Goal: Information Seeking & Learning: Learn about a topic

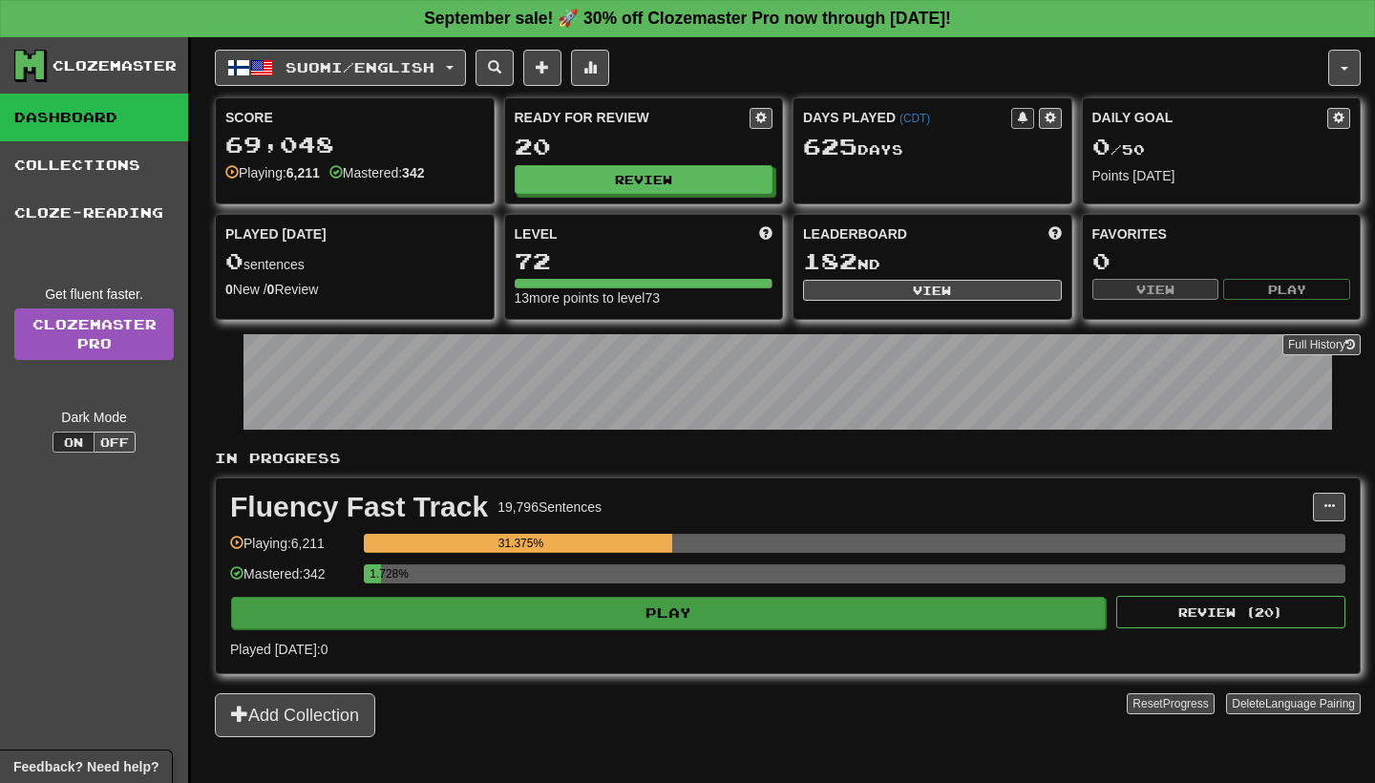
click at [732, 615] on button "Play" at bounding box center [668, 613] width 875 height 32
select select "**"
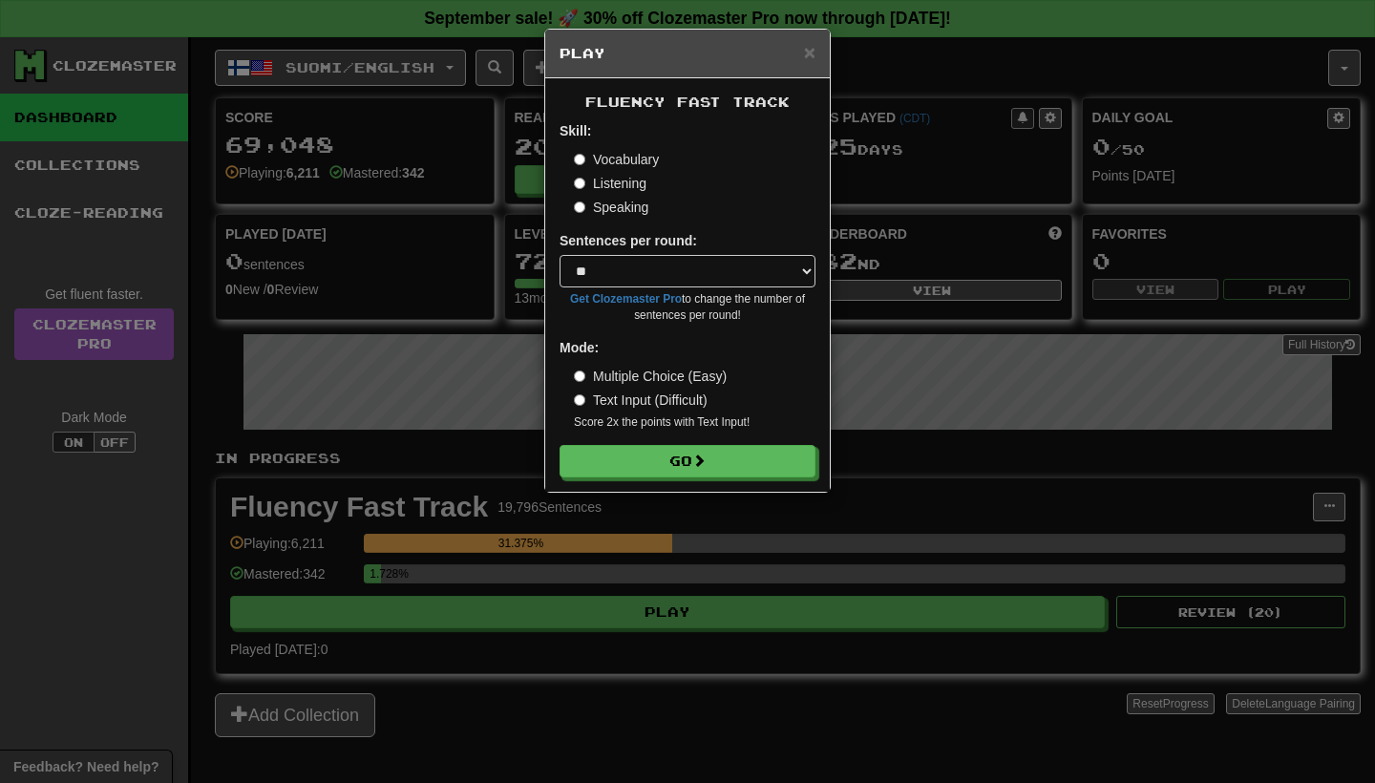
click at [730, 479] on div "Fluency Fast Track Skill: Vocabulary Listening Speaking Sentences per round: * …" at bounding box center [687, 284] width 285 height 413
click at [734, 455] on button "Go" at bounding box center [688, 462] width 256 height 32
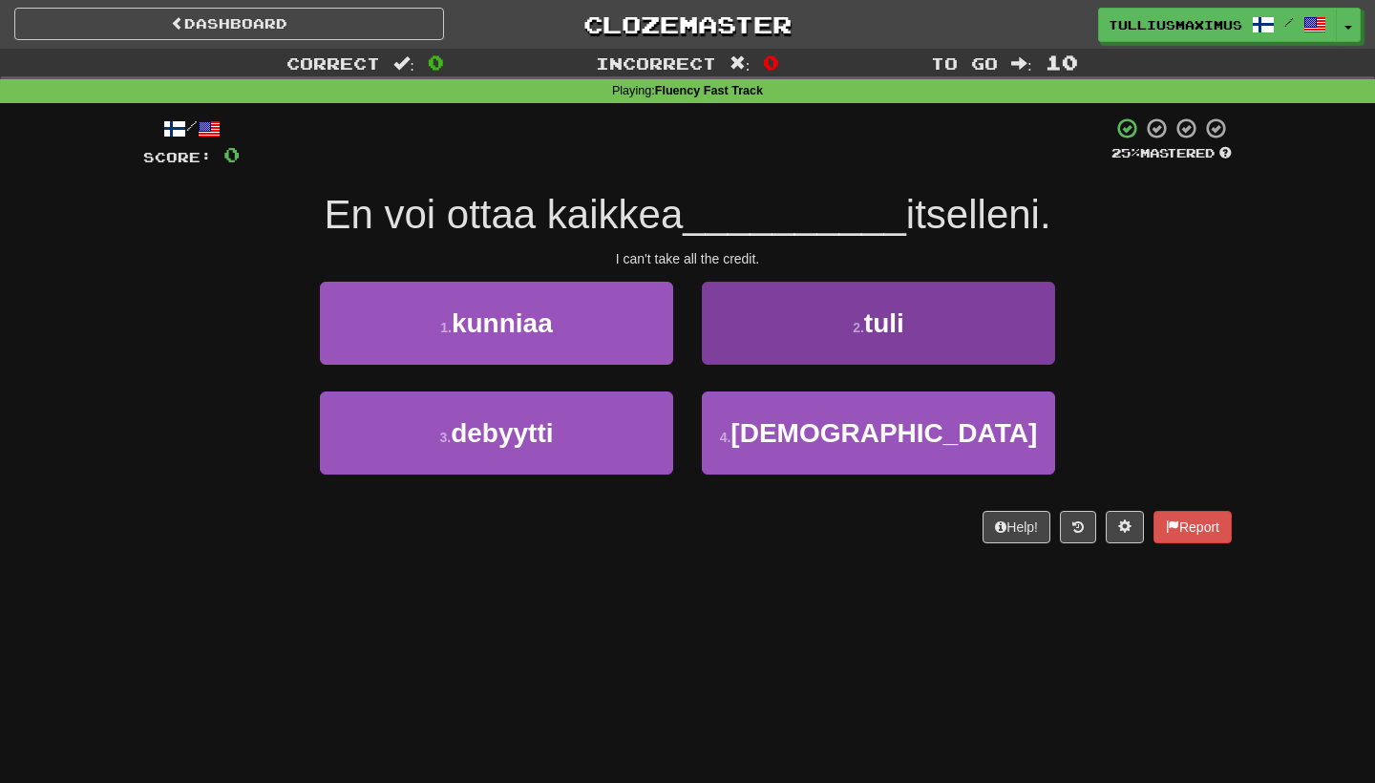
click at [792, 338] on button "2 . tuli" at bounding box center [878, 323] width 353 height 83
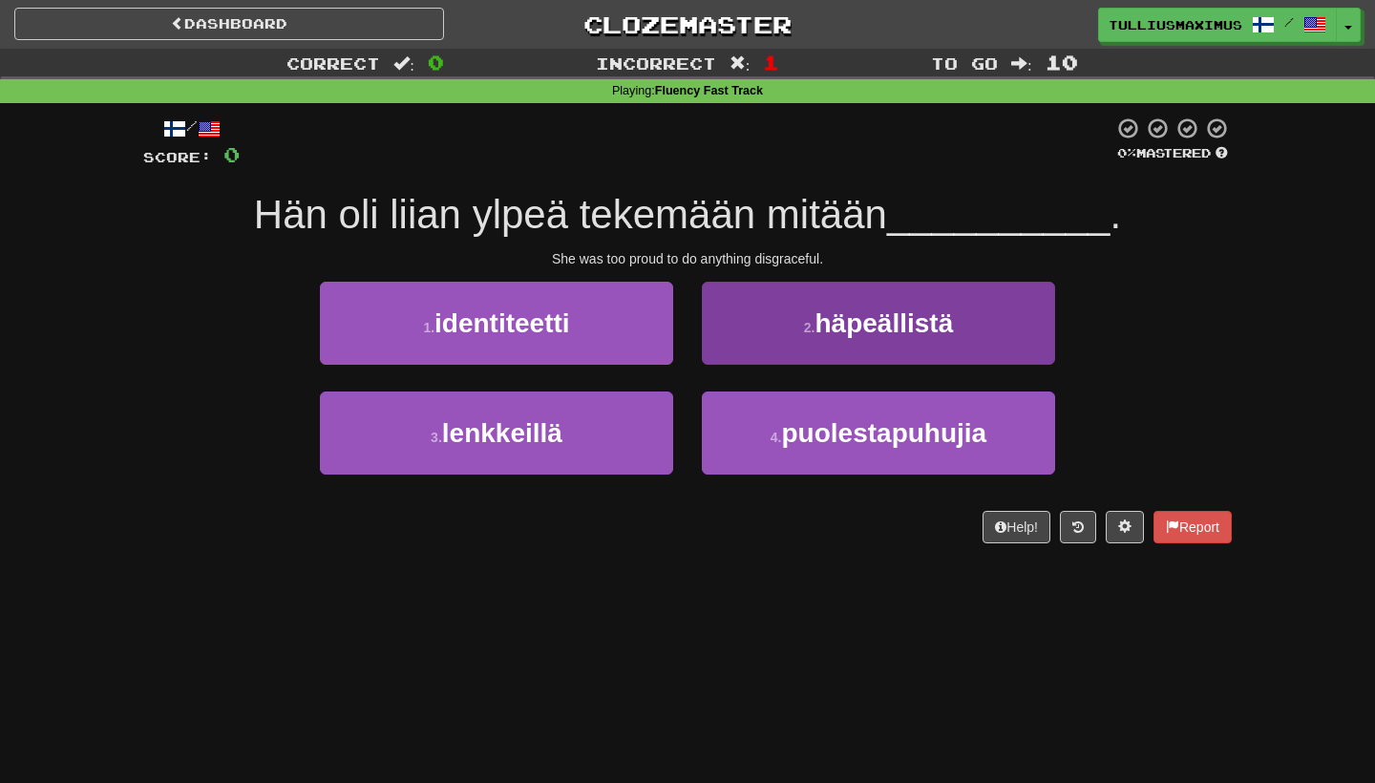
click at [833, 318] on span "häpeällistä" at bounding box center [883, 323] width 138 height 30
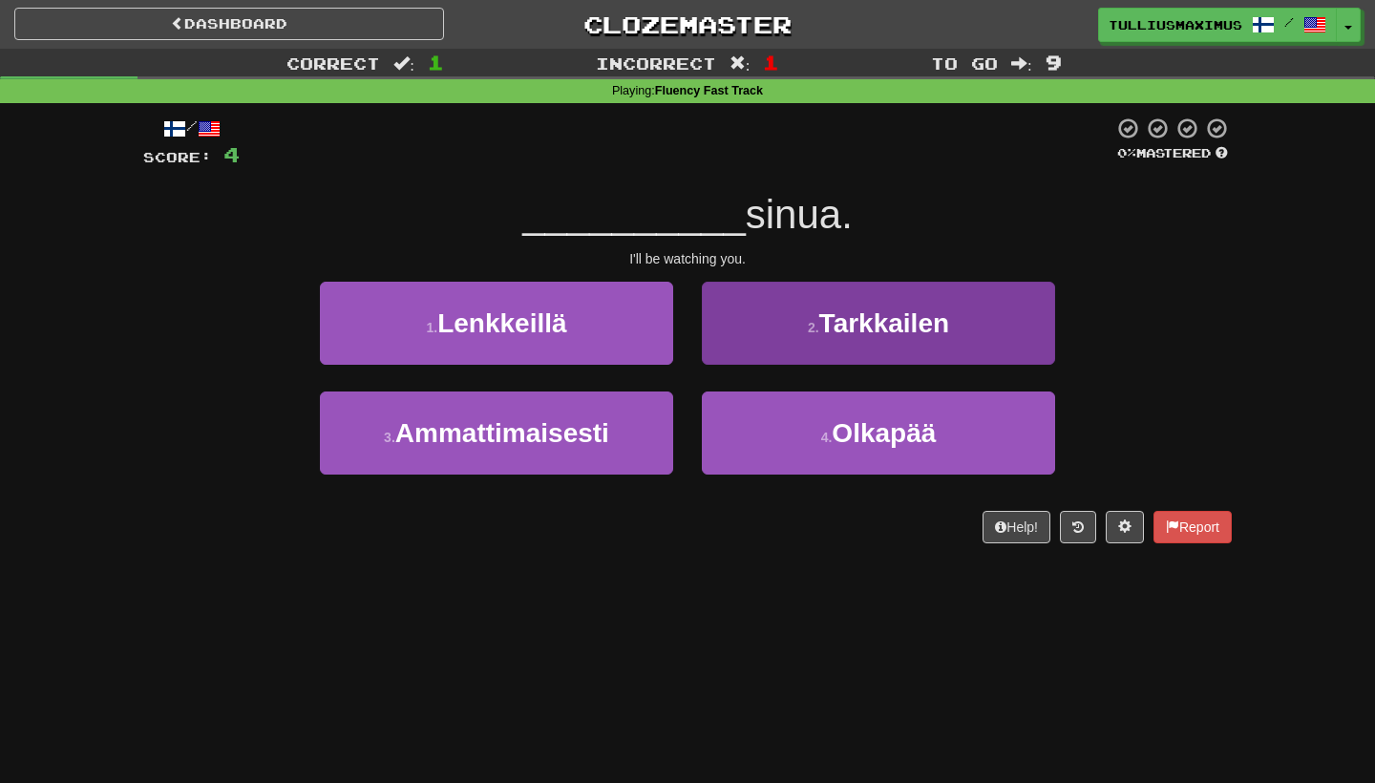
click at [775, 357] on button "2 . Tarkkailen" at bounding box center [878, 323] width 353 height 83
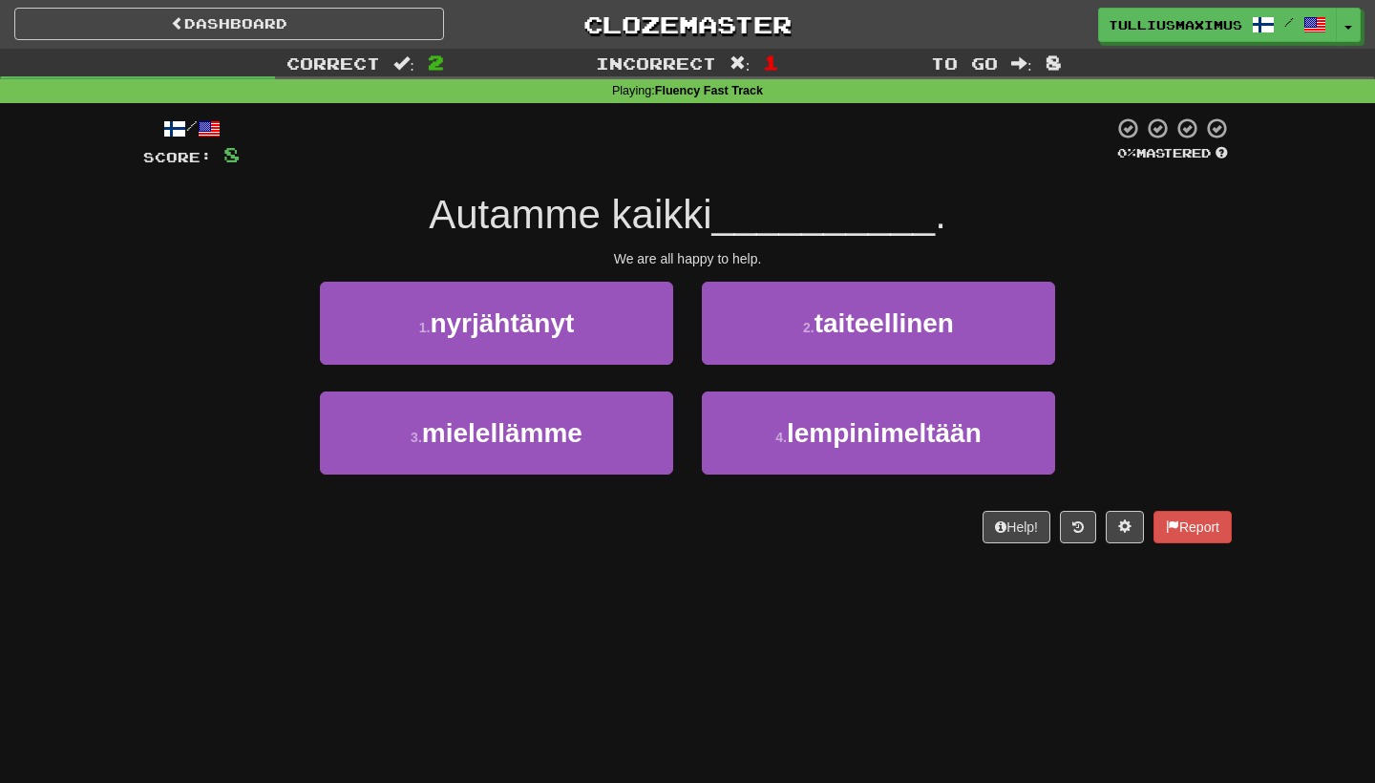
click at [779, 365] on div "2 . taiteellinen" at bounding box center [878, 337] width 382 height 110
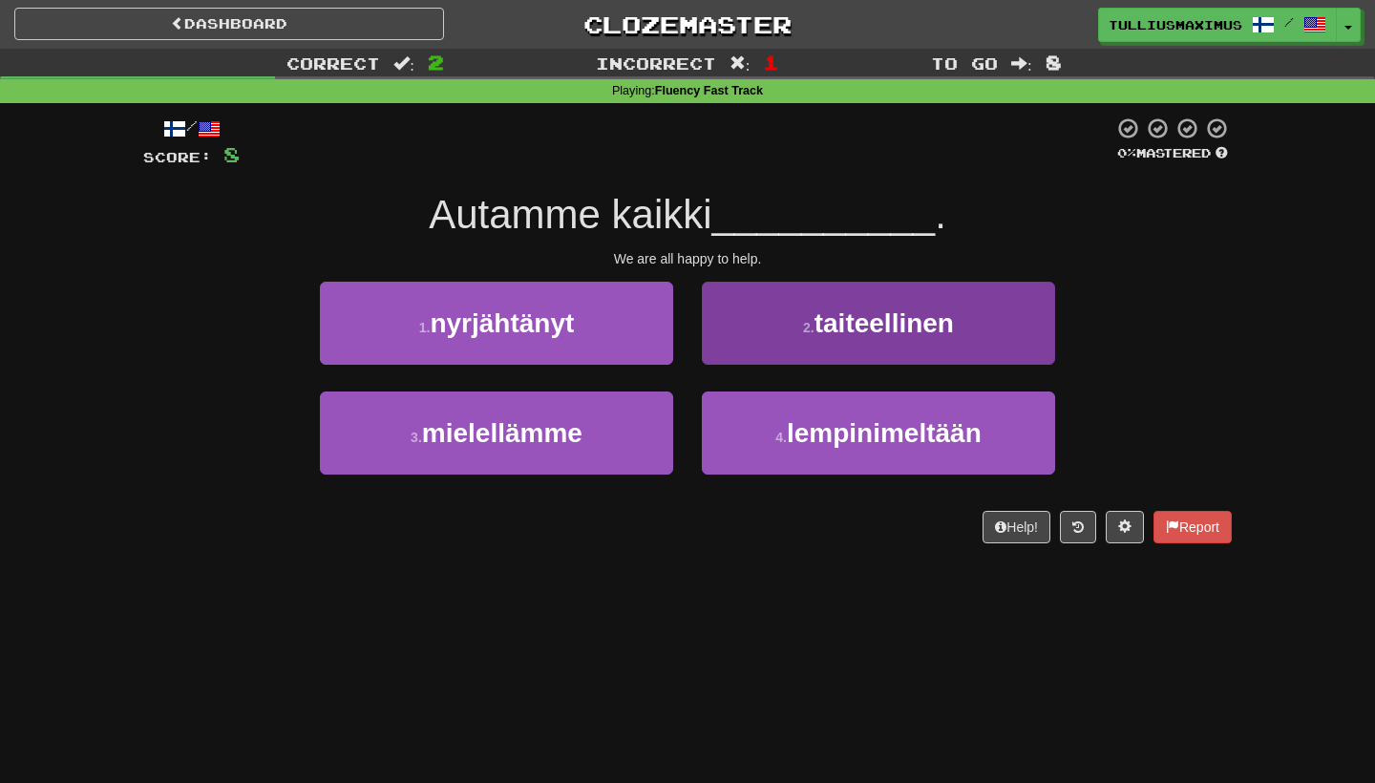
click at [786, 343] on button "2 . taiteellinen" at bounding box center [878, 323] width 353 height 83
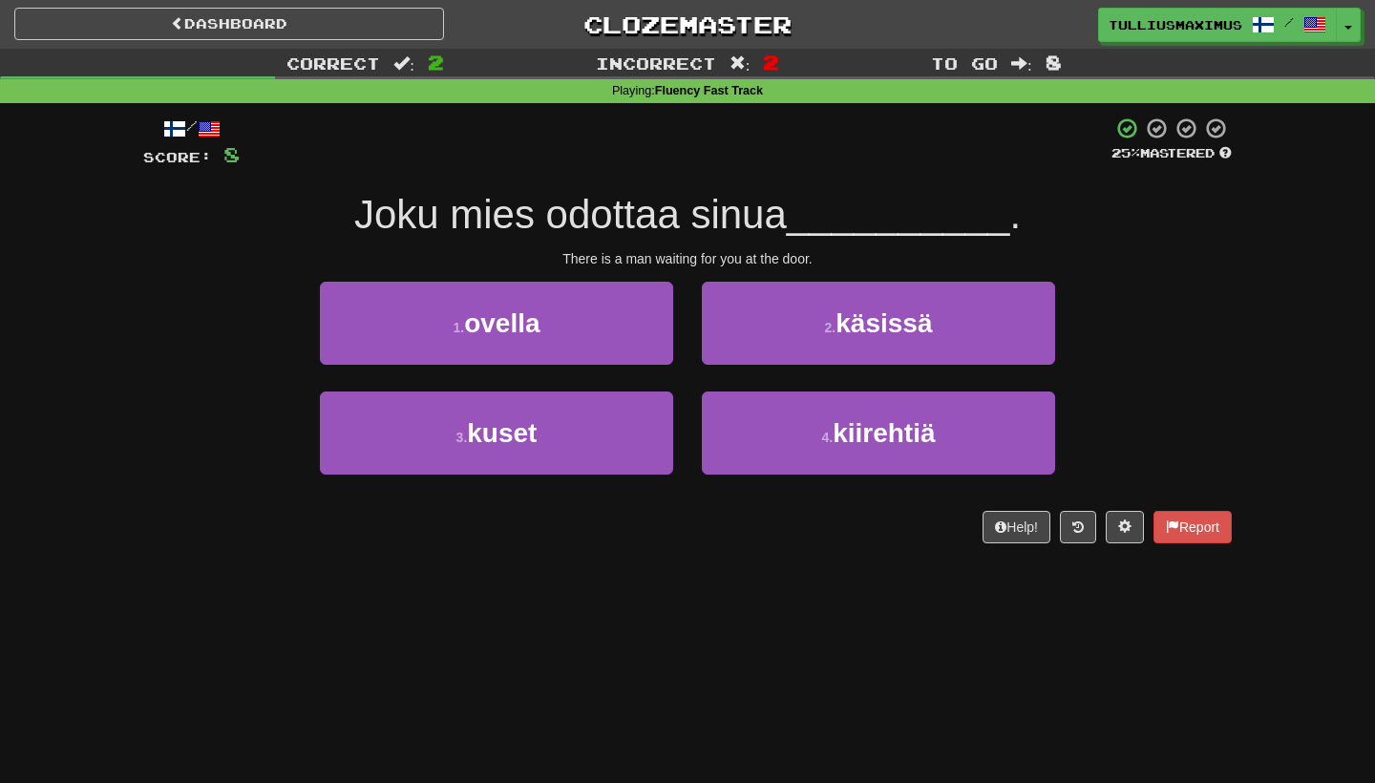
click at [606, 366] on div "1 . ovella" at bounding box center [497, 337] width 382 height 110
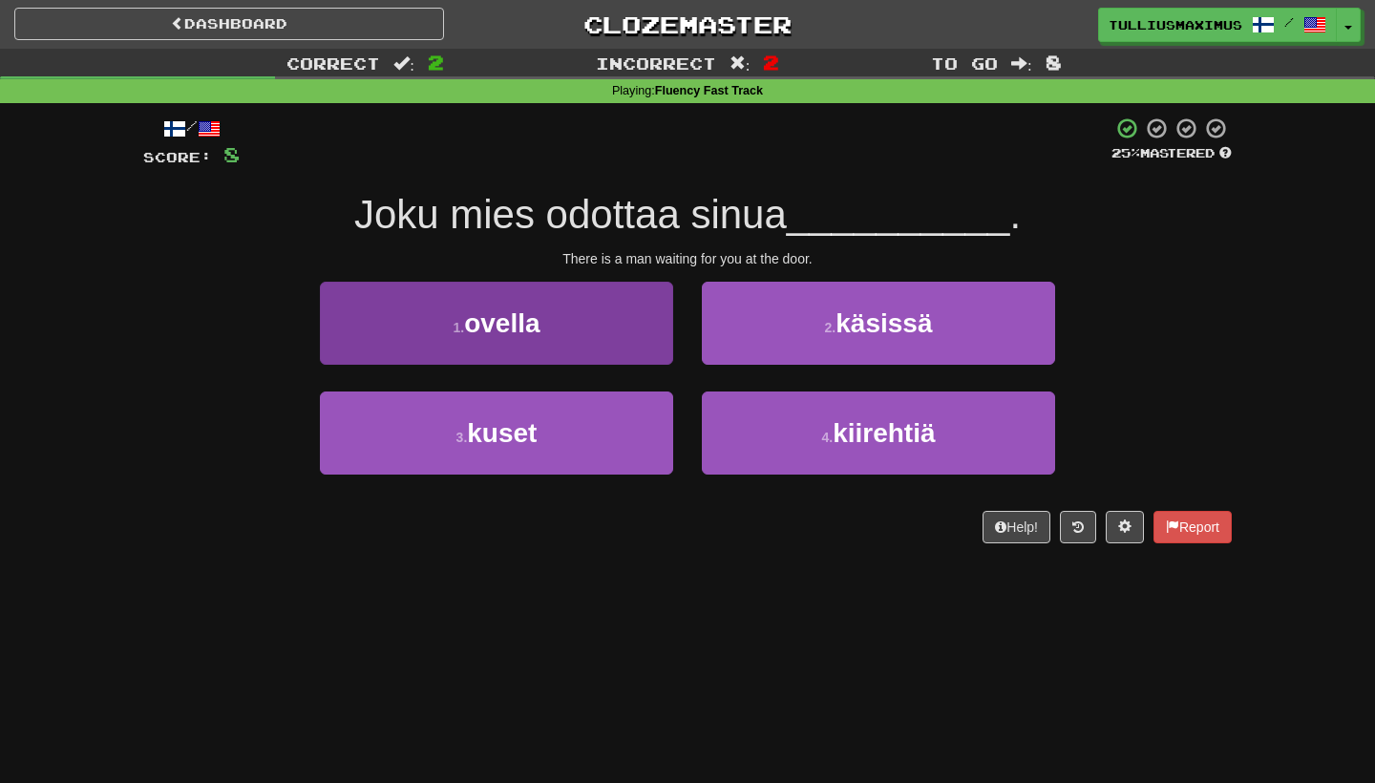
click at [623, 324] on button "1 . ovella" at bounding box center [496, 323] width 353 height 83
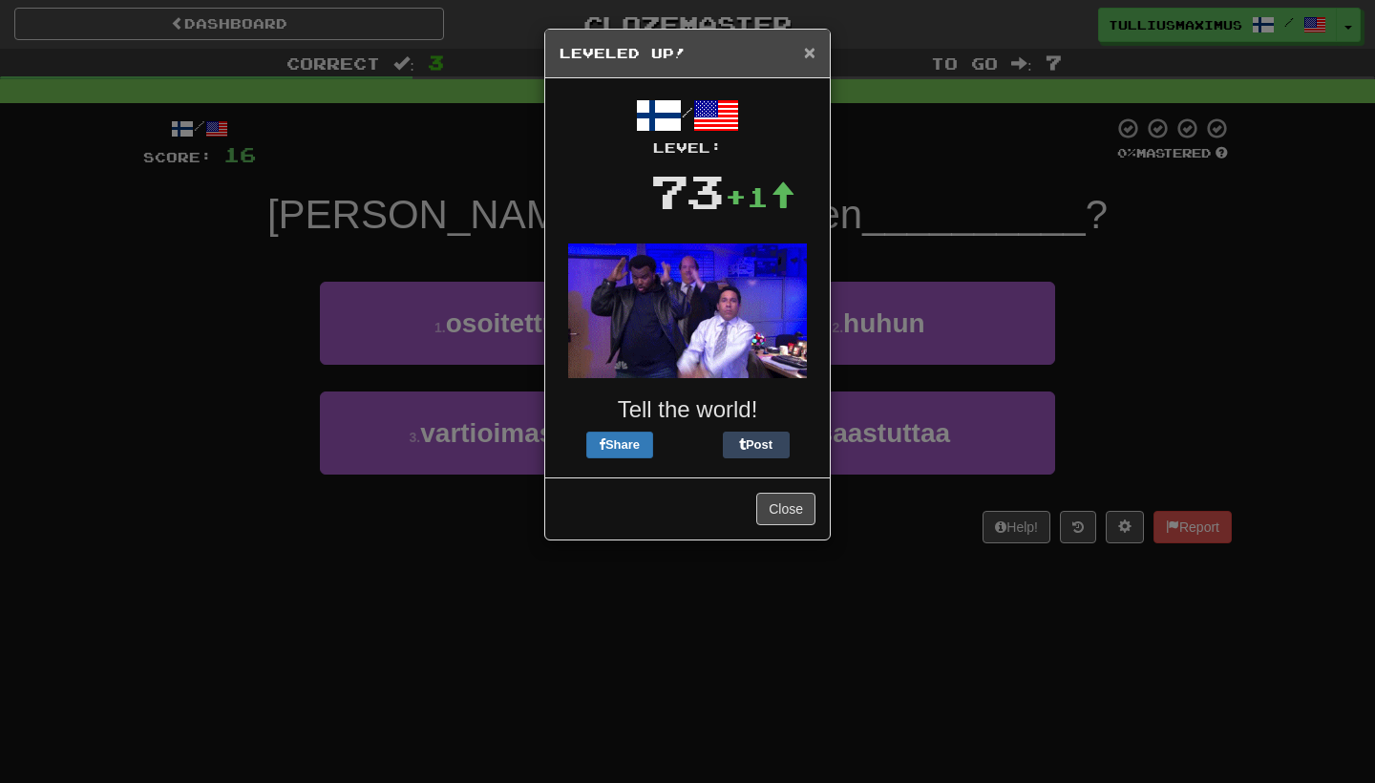
click at [806, 48] on span "×" at bounding box center [809, 52] width 11 height 22
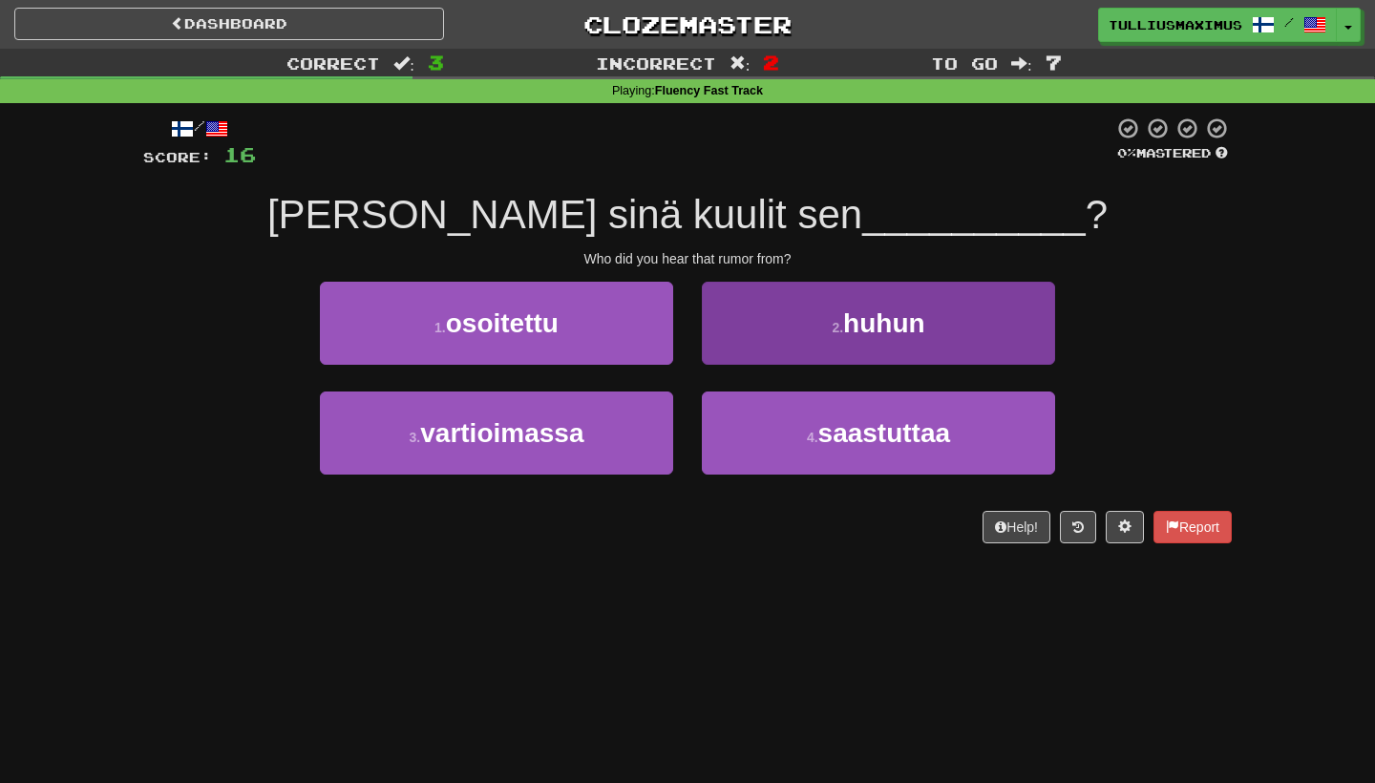
click at [726, 351] on button "2 . huhun" at bounding box center [878, 323] width 353 height 83
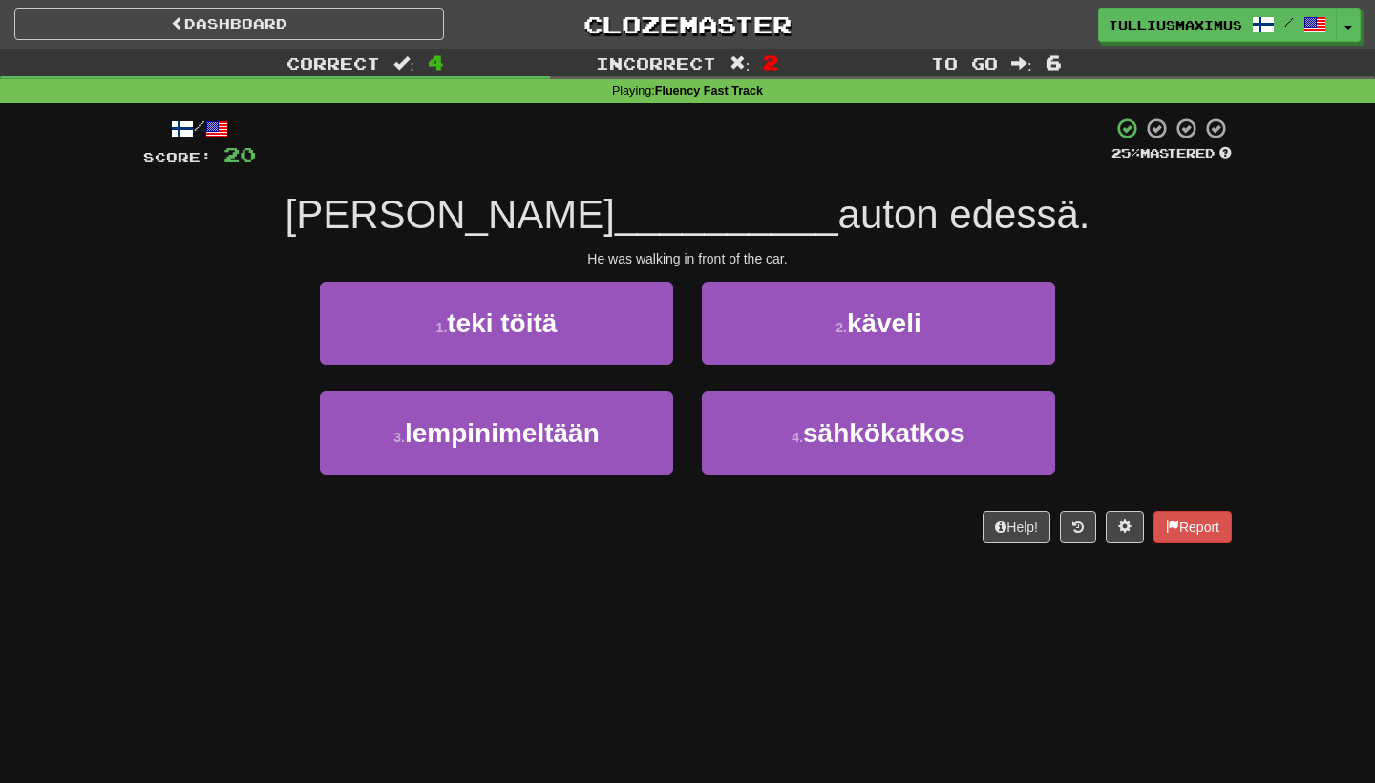
click at [757, 365] on div "2 . käveli" at bounding box center [878, 337] width 382 height 110
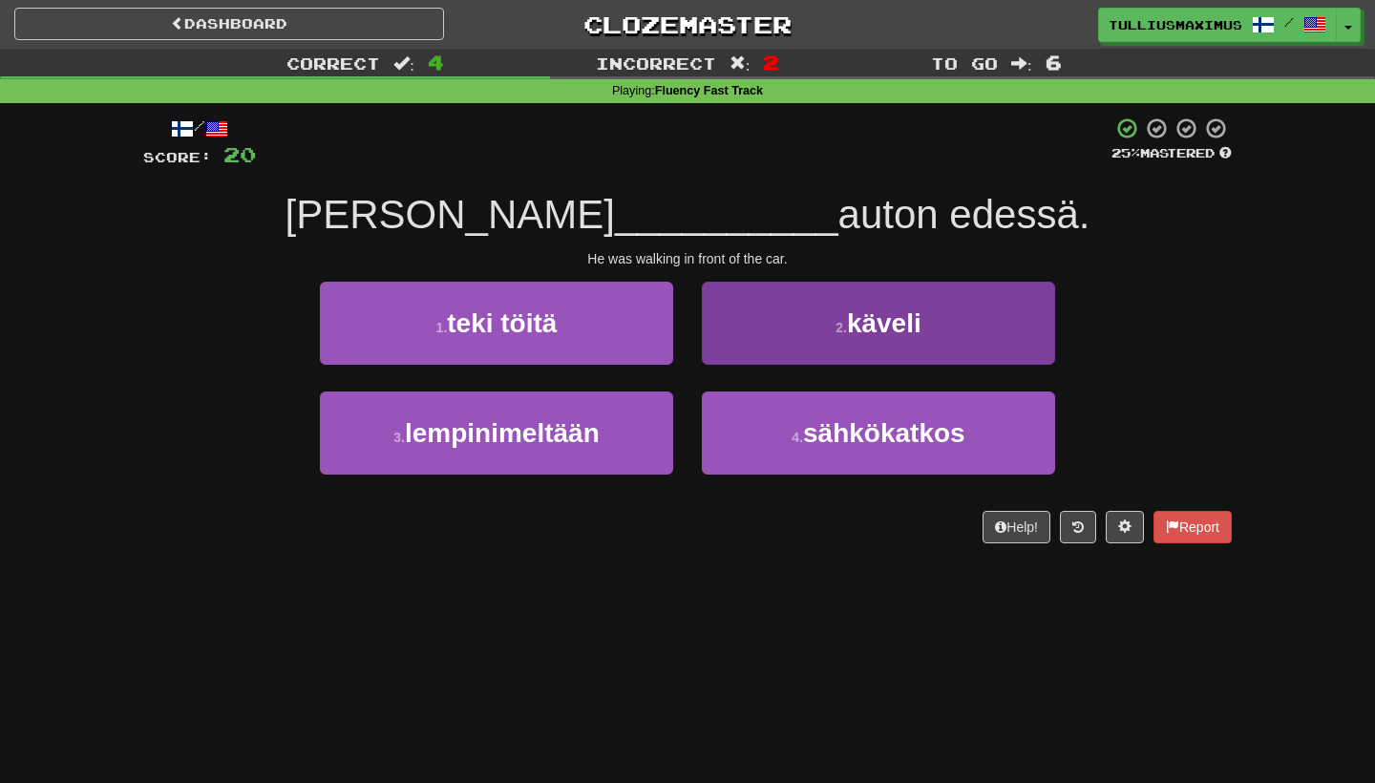
click at [775, 348] on button "2 . käveli" at bounding box center [878, 323] width 353 height 83
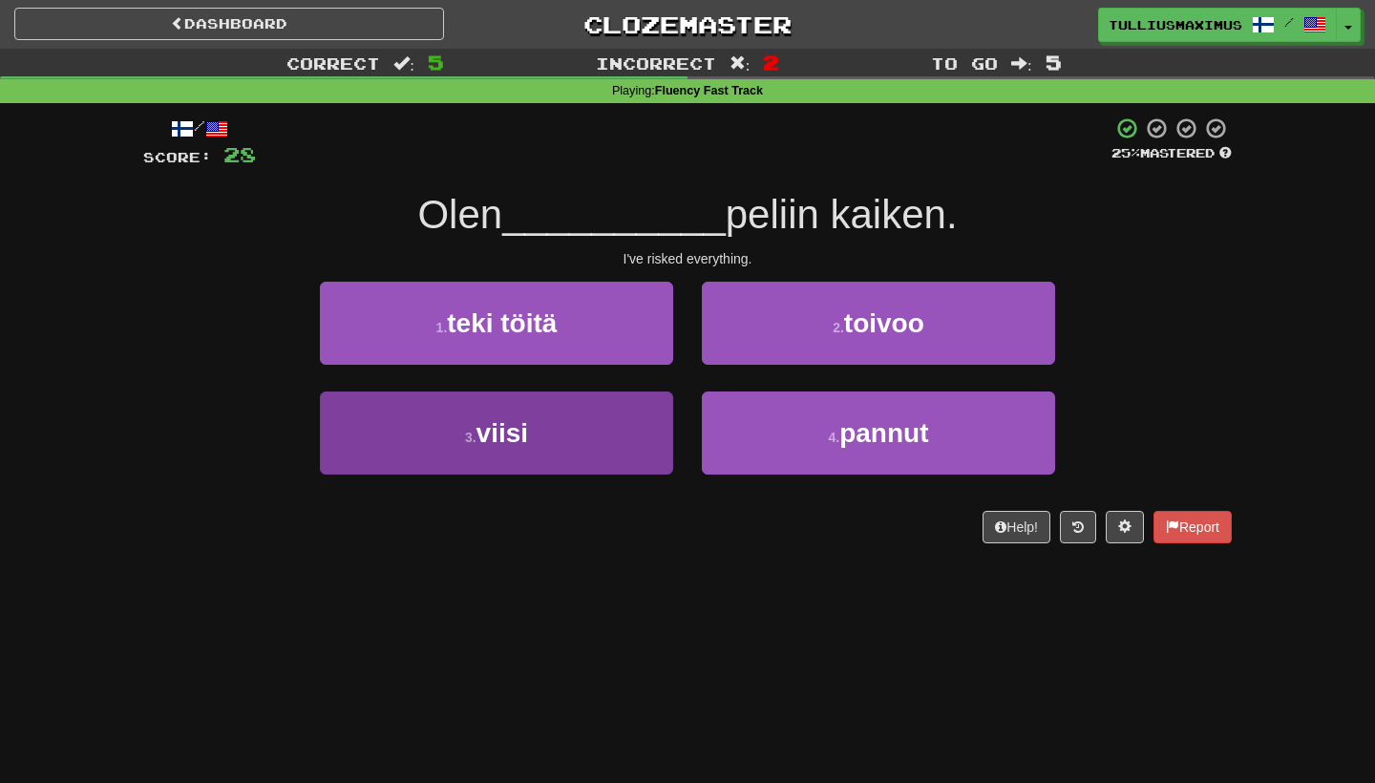
click at [629, 433] on button "3 . viisi" at bounding box center [496, 432] width 353 height 83
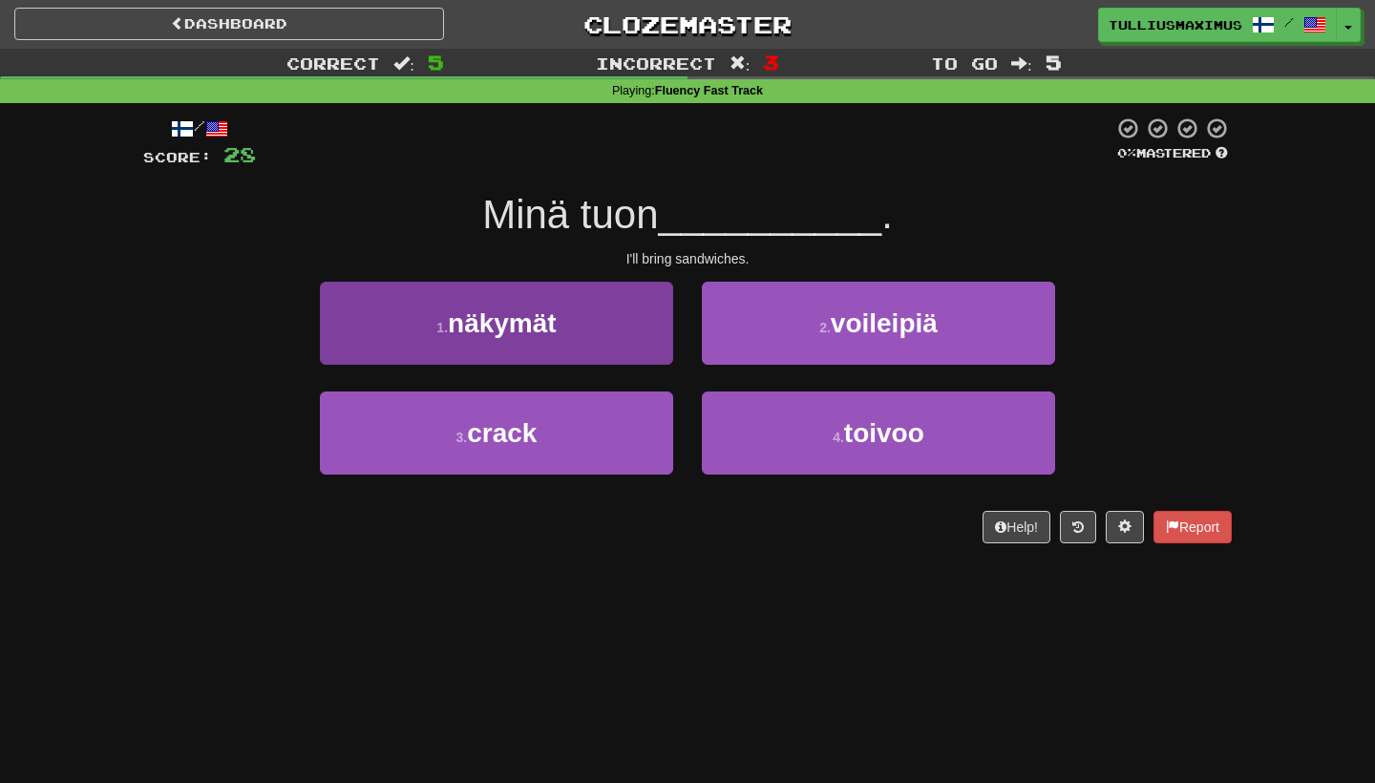
click at [633, 352] on button "1 . näkymät" at bounding box center [496, 323] width 353 height 83
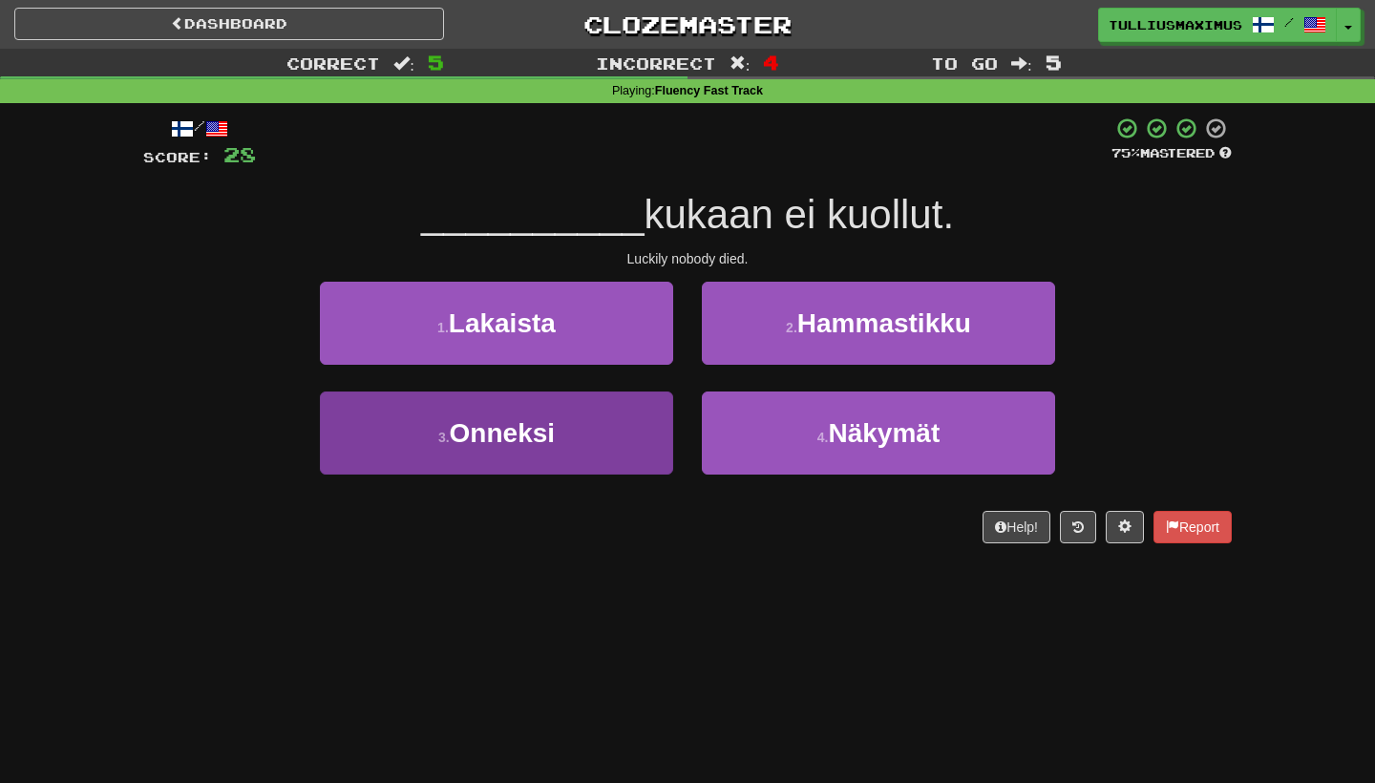
click at [628, 469] on button "3 . Onneksi" at bounding box center [496, 432] width 353 height 83
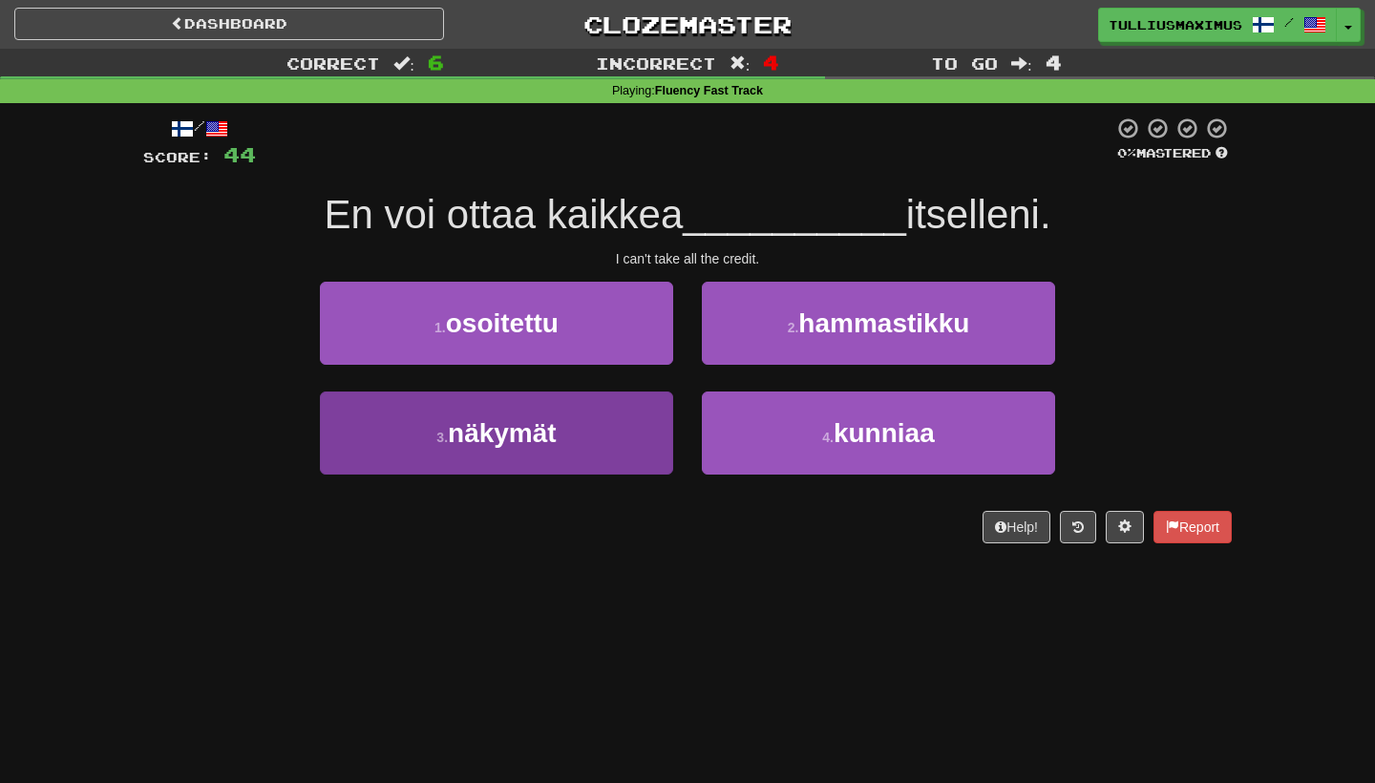
click at [620, 438] on button "3 . näkymät" at bounding box center [496, 432] width 353 height 83
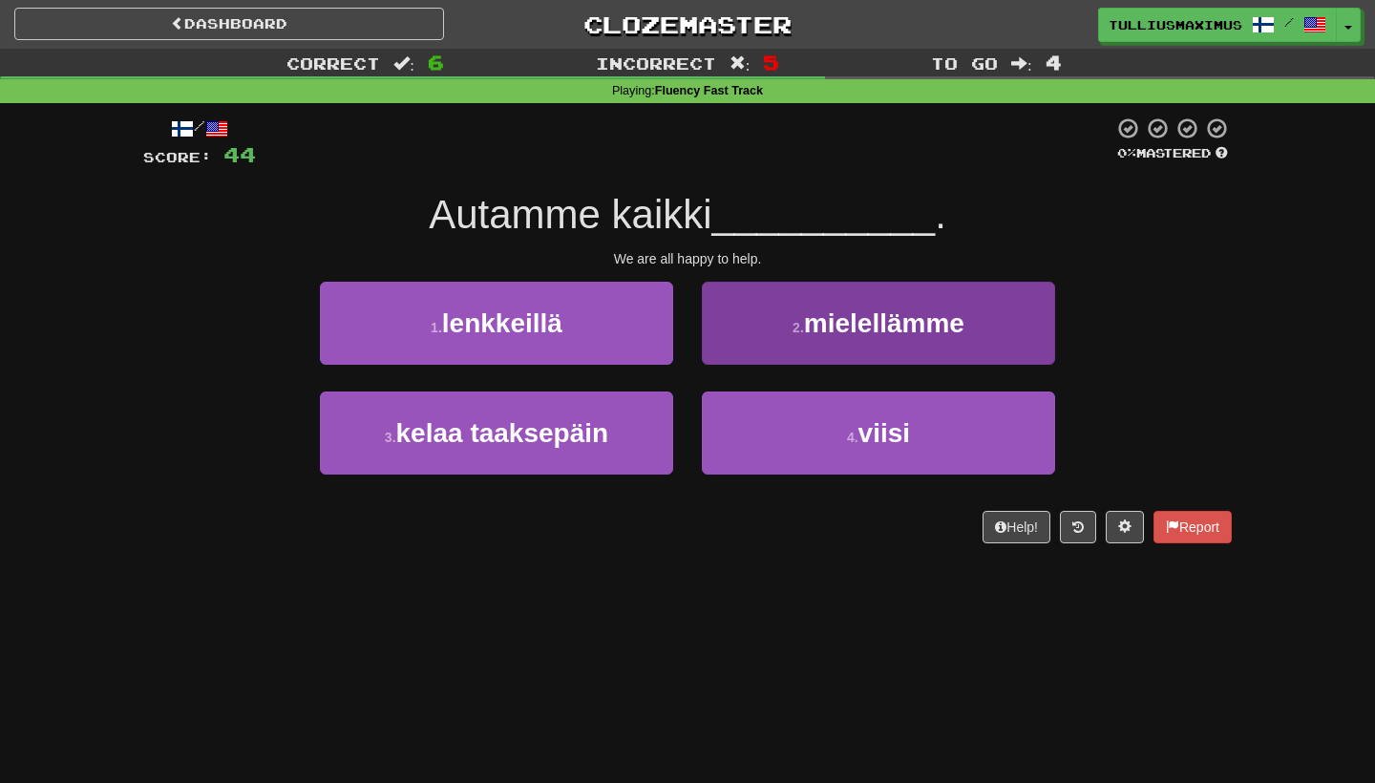
click at [755, 344] on button "2 . mielellämme" at bounding box center [878, 323] width 353 height 83
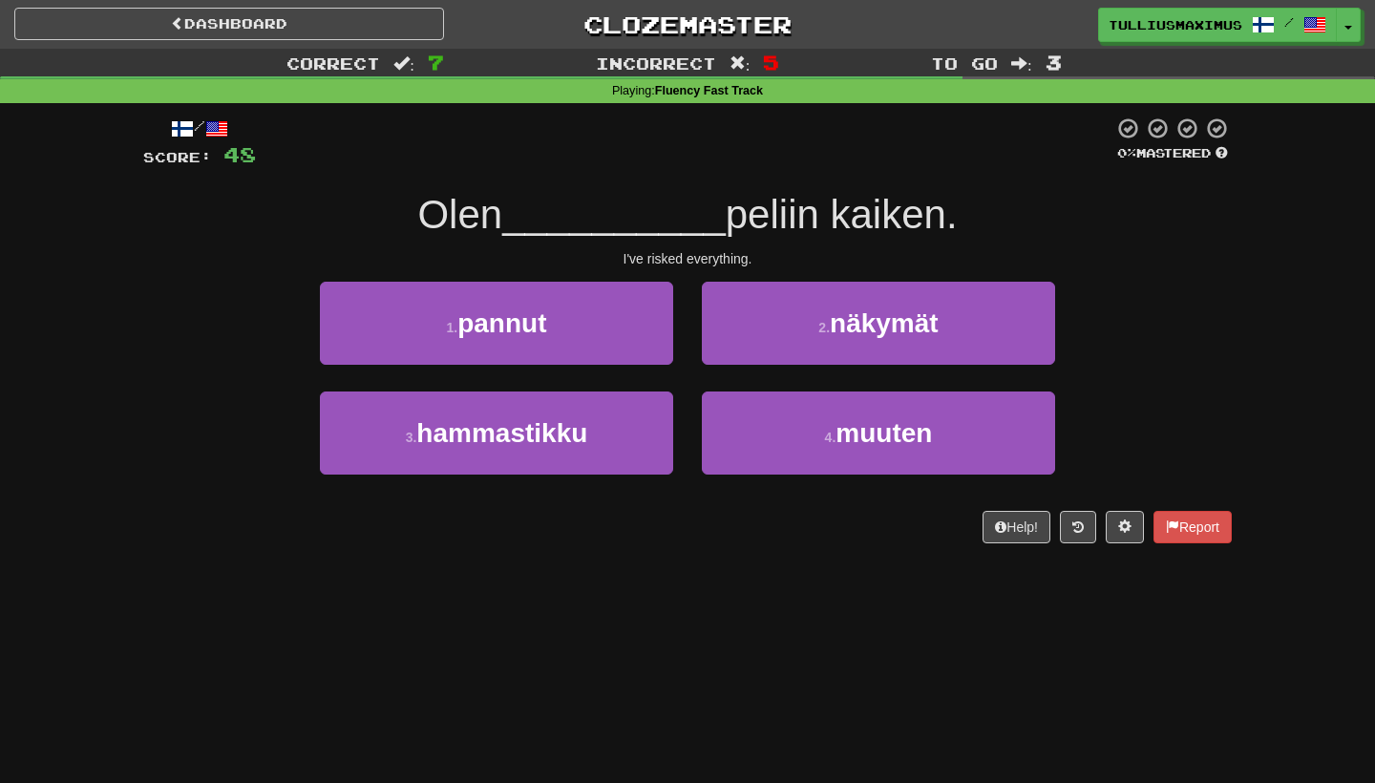
click at [785, 335] on button "2 . näkymät" at bounding box center [878, 323] width 353 height 83
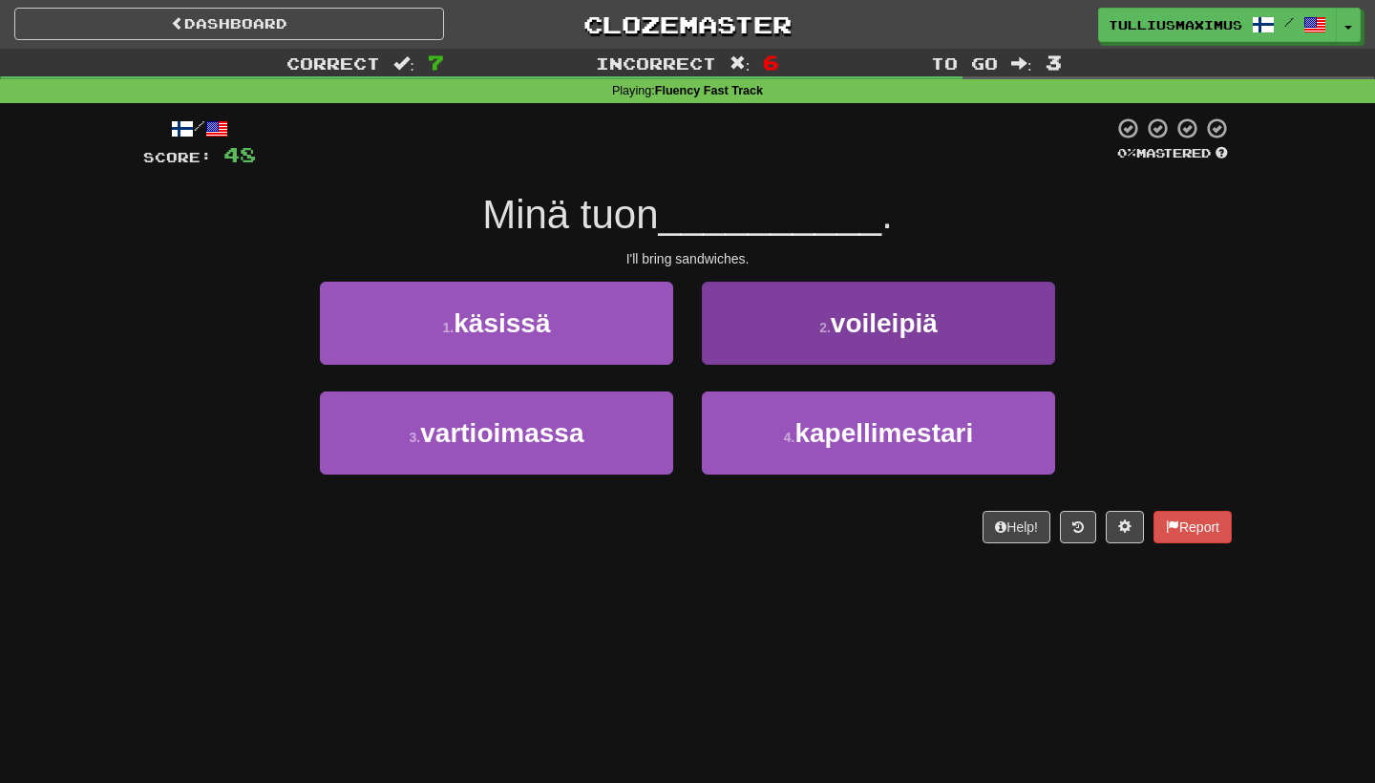
click at [762, 360] on button "2 . voileipiä" at bounding box center [878, 323] width 353 height 83
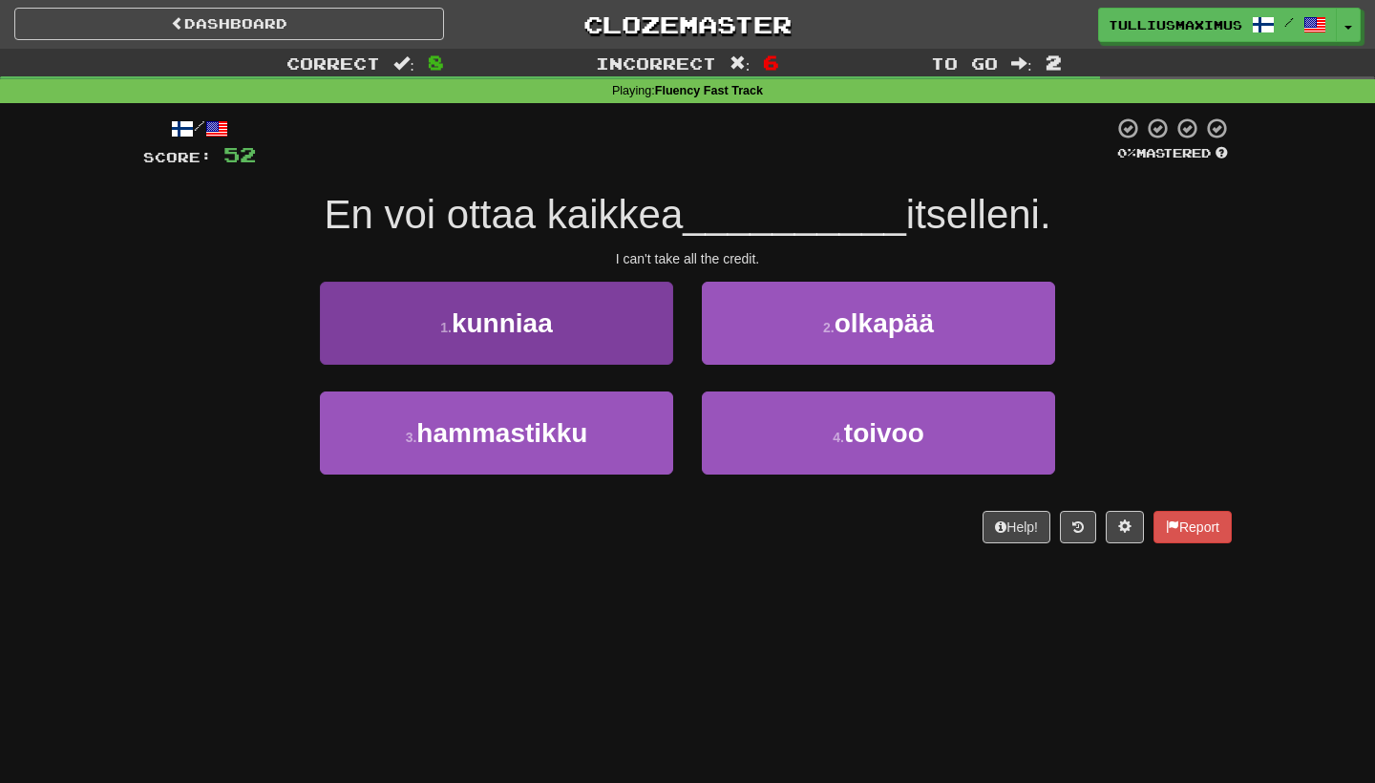
click at [603, 349] on button "1 . kunniaa" at bounding box center [496, 323] width 353 height 83
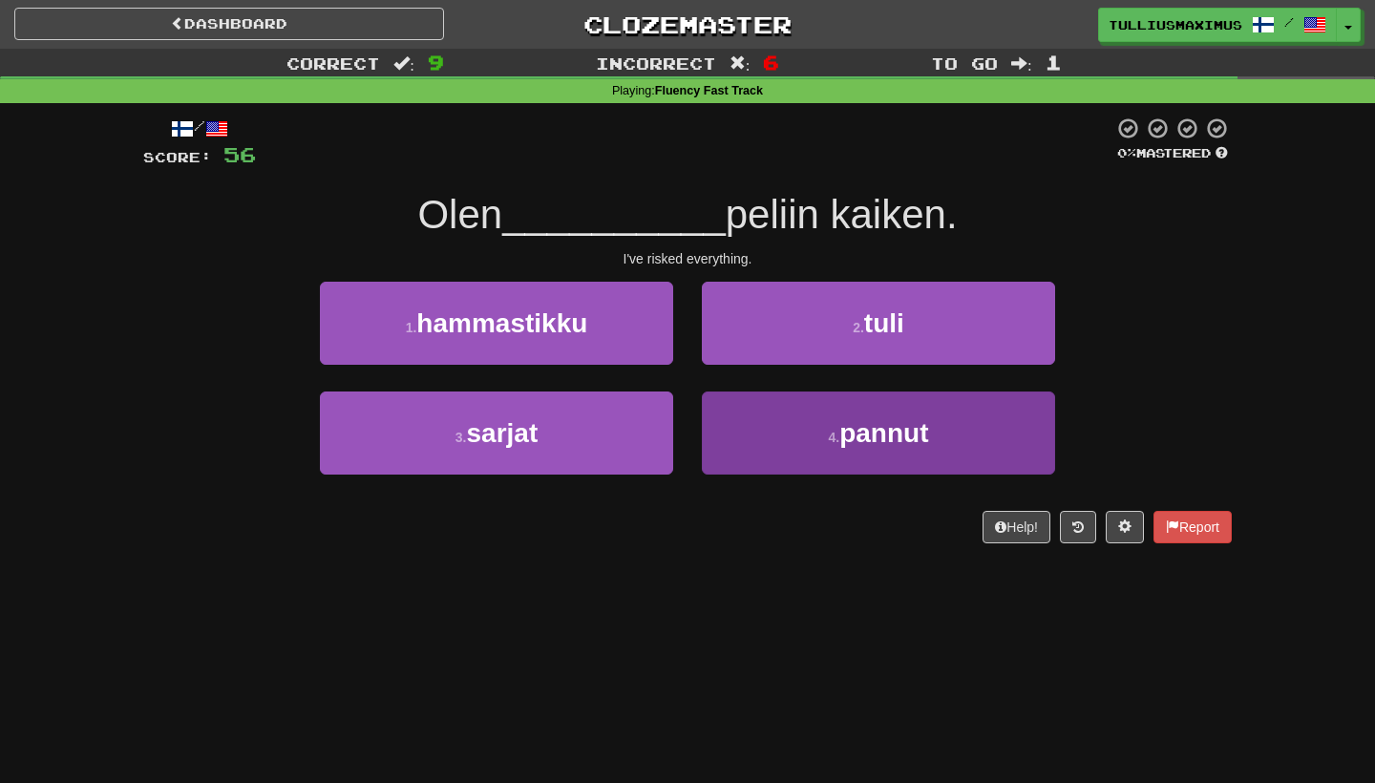
click at [754, 416] on button "4 . pannut" at bounding box center [878, 432] width 353 height 83
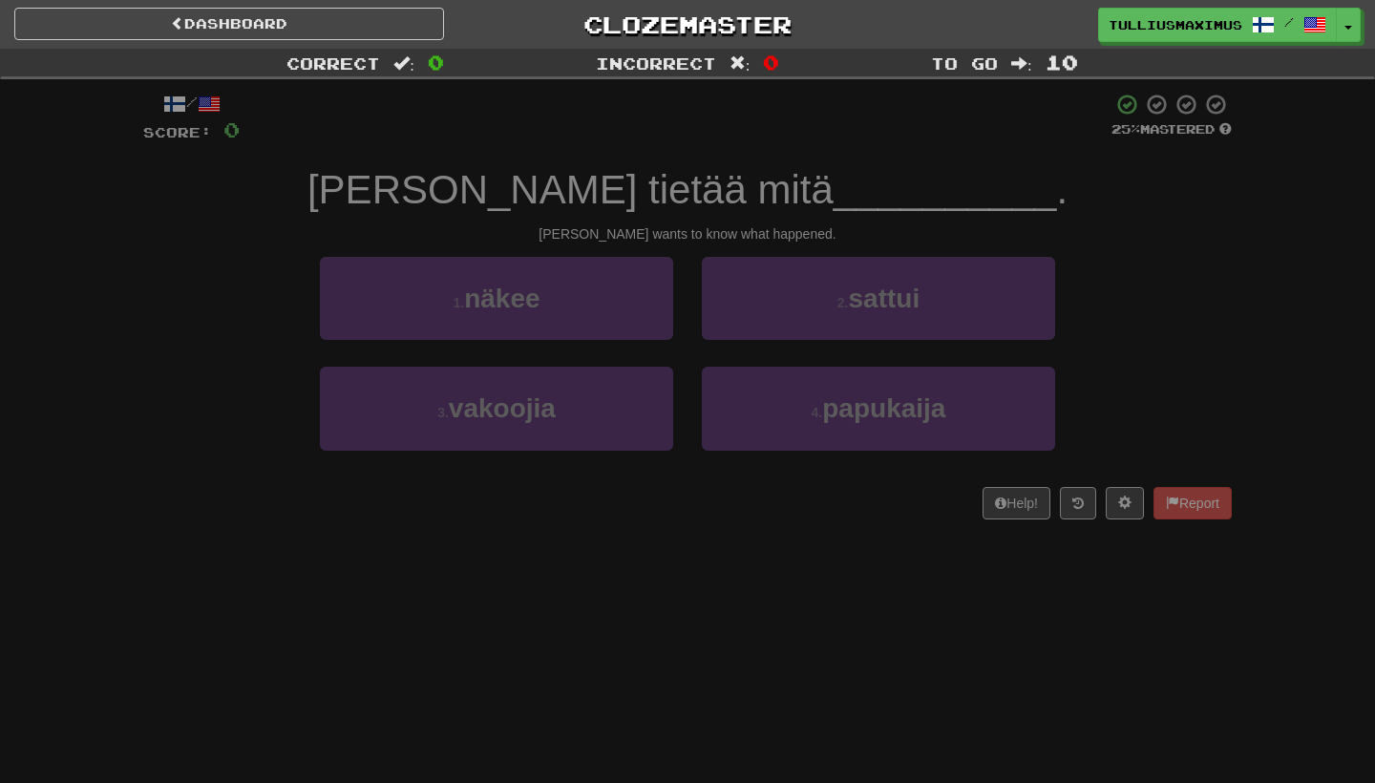
click at [341, 47] on div "Dashboard Clozemaster tulliusmaximus / Toggle Dropdown Dashboard Leaderboard Ac…" at bounding box center [687, 24] width 1346 height 49
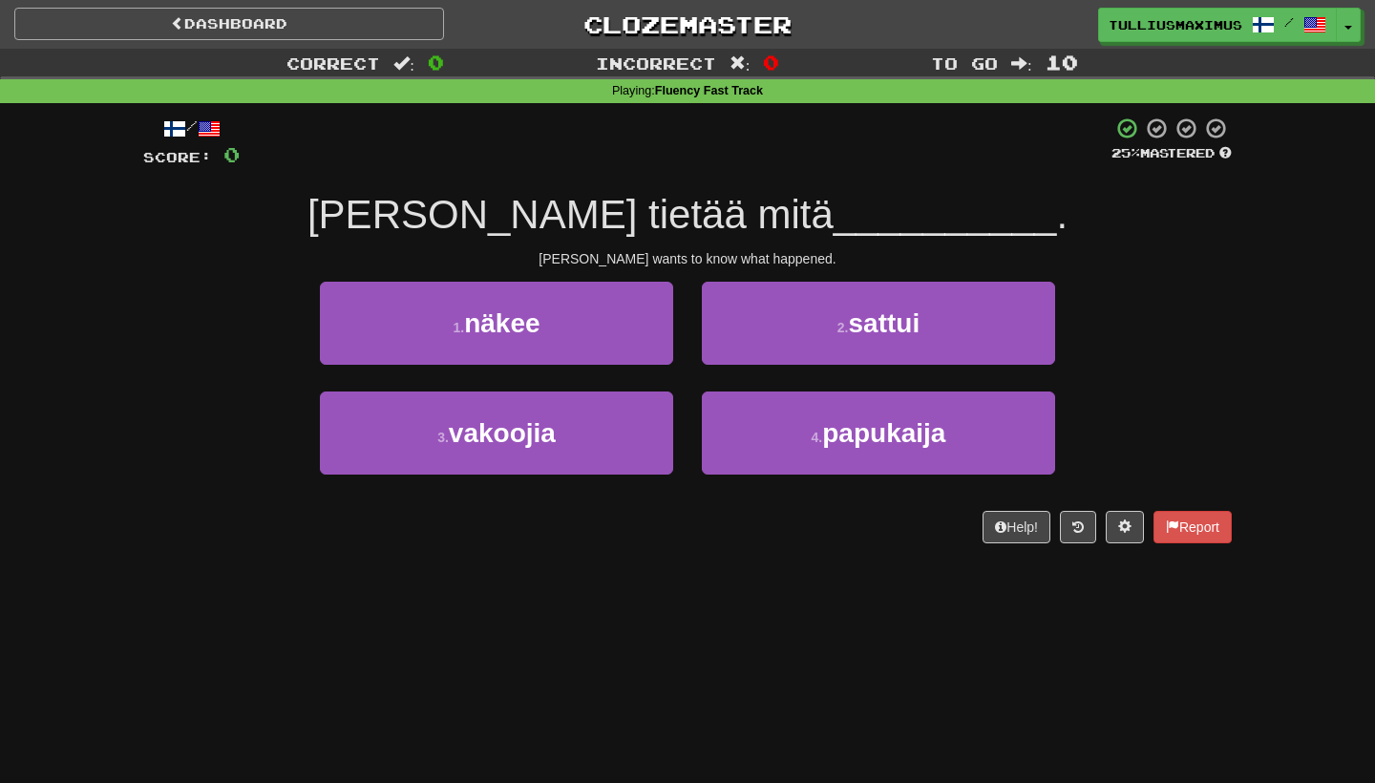
click at [341, 35] on link "Dashboard" at bounding box center [229, 24] width 430 height 32
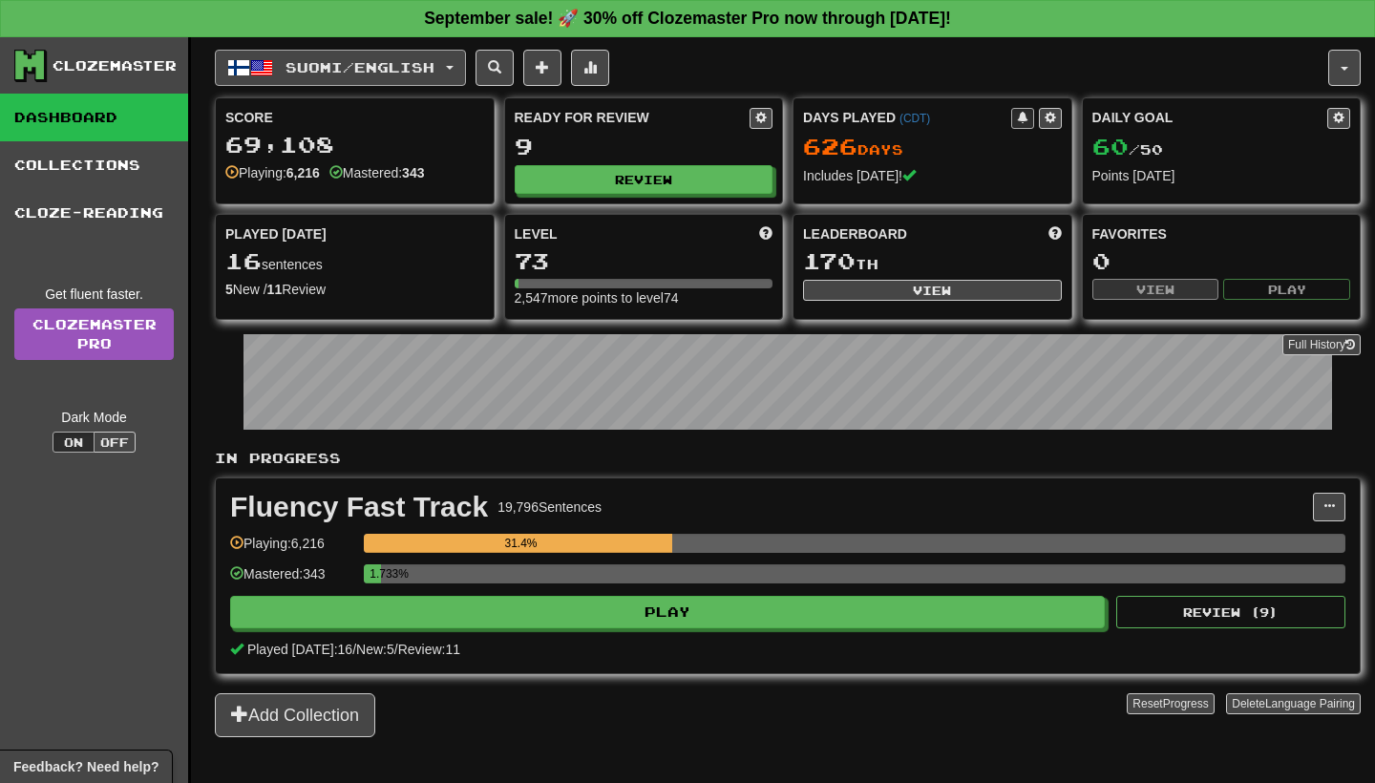
click at [402, 65] on span "Suomi / English" at bounding box center [359, 67] width 149 height 16
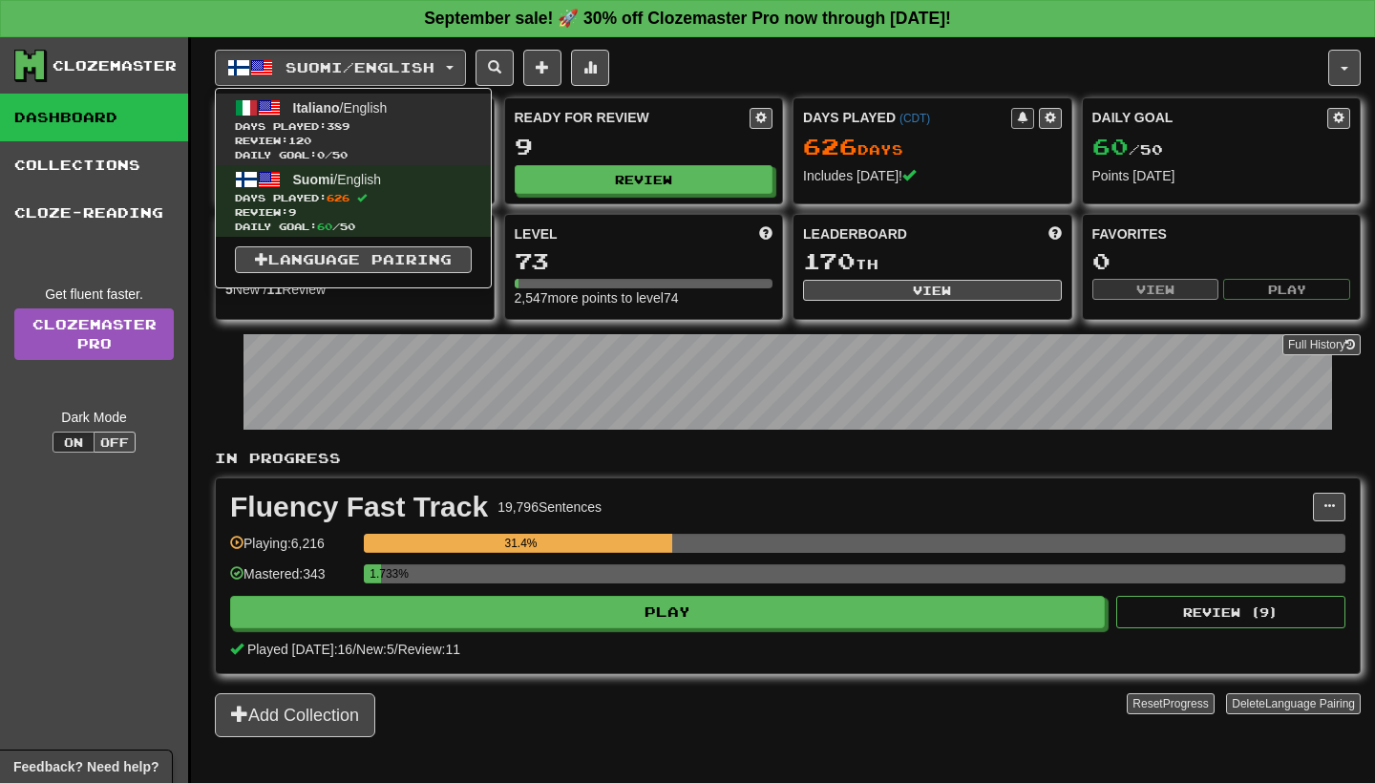
click at [384, 127] on span "Days Played: 389" at bounding box center [353, 126] width 237 height 14
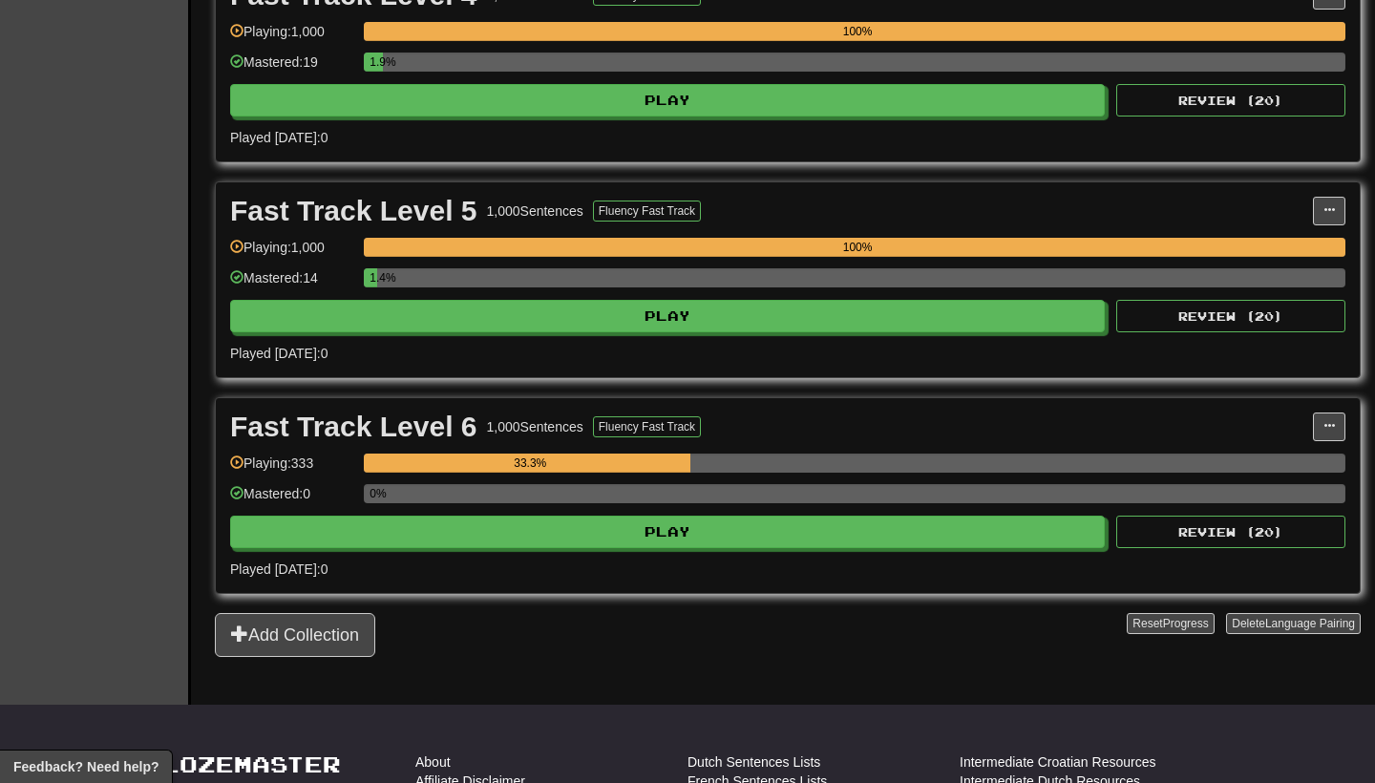
scroll to position [1197, 0]
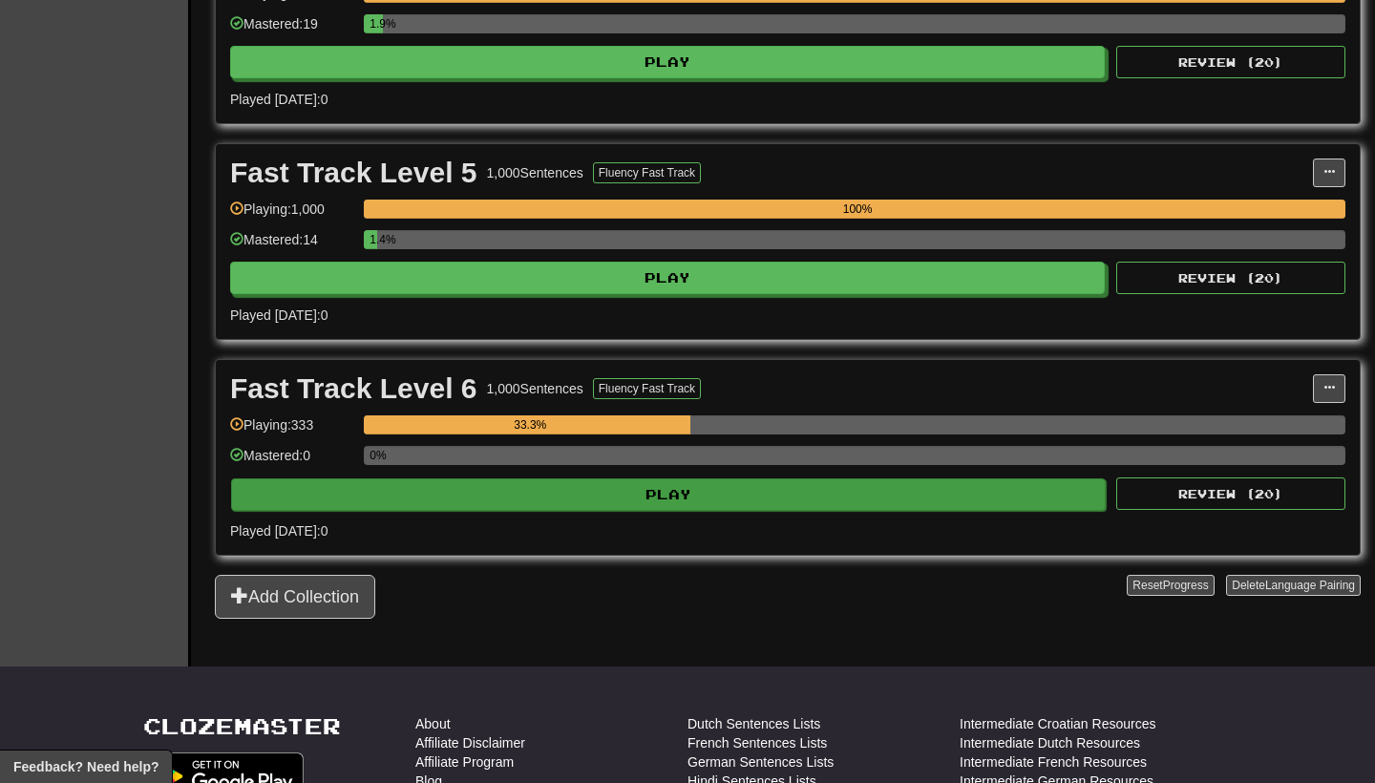
click at [681, 497] on button "Play" at bounding box center [668, 494] width 875 height 32
select select "**"
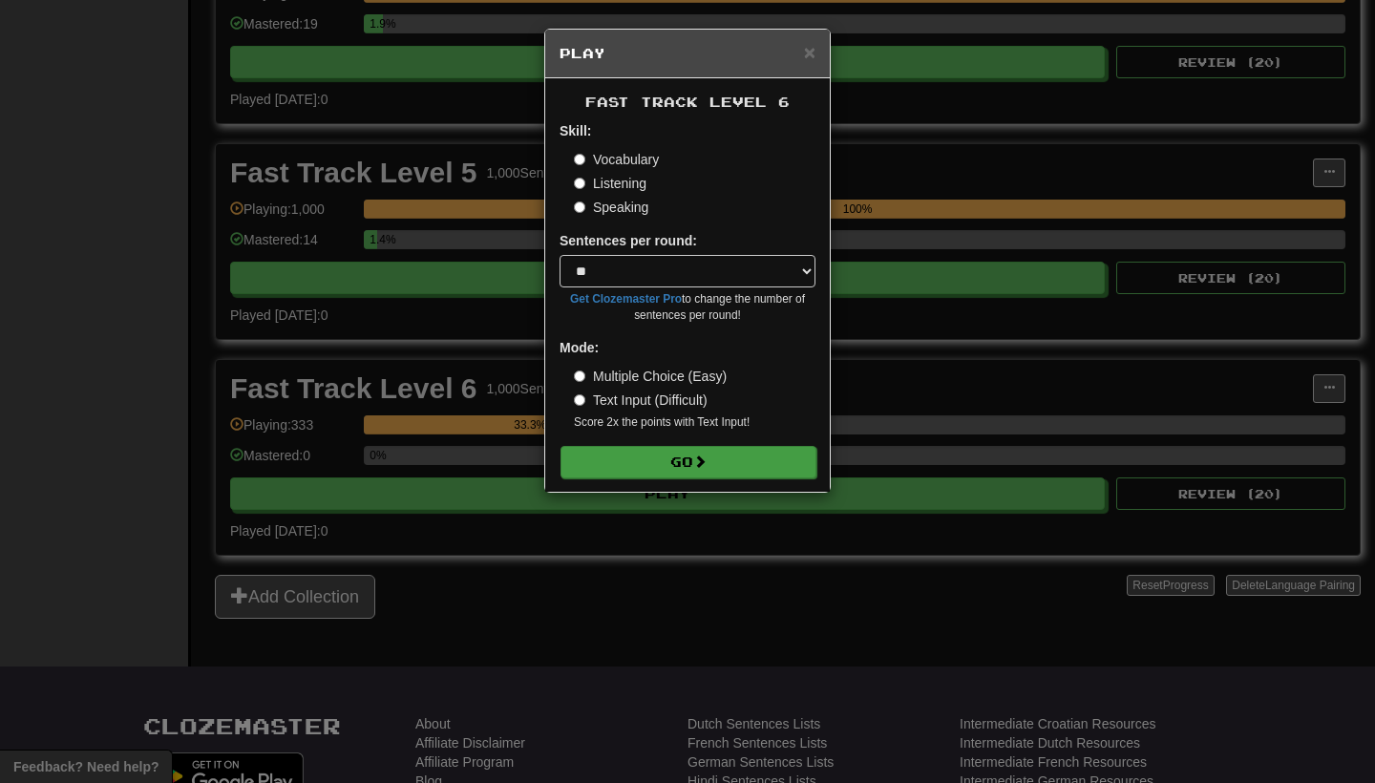
click at [684, 457] on button "Go" at bounding box center [688, 462] width 256 height 32
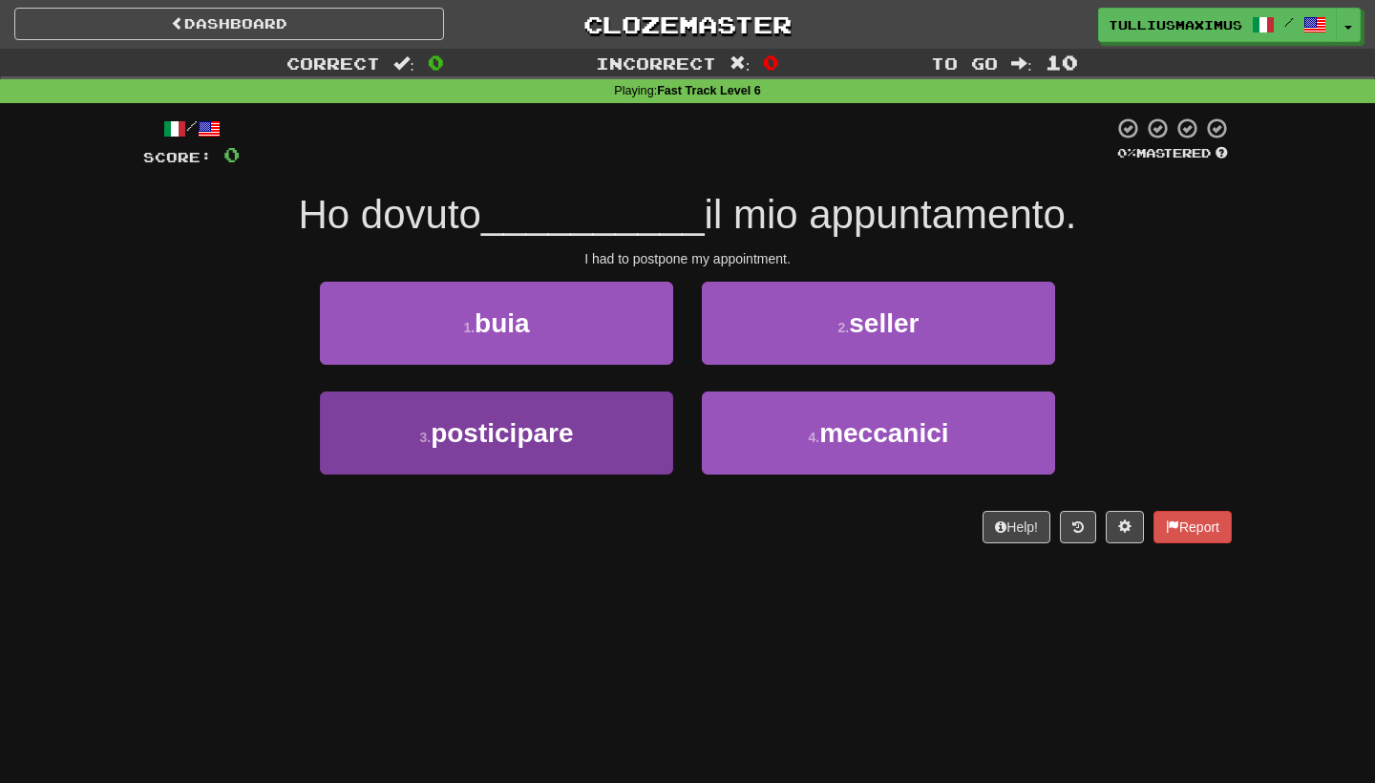
click at [611, 442] on button "3 . posticipare" at bounding box center [496, 432] width 353 height 83
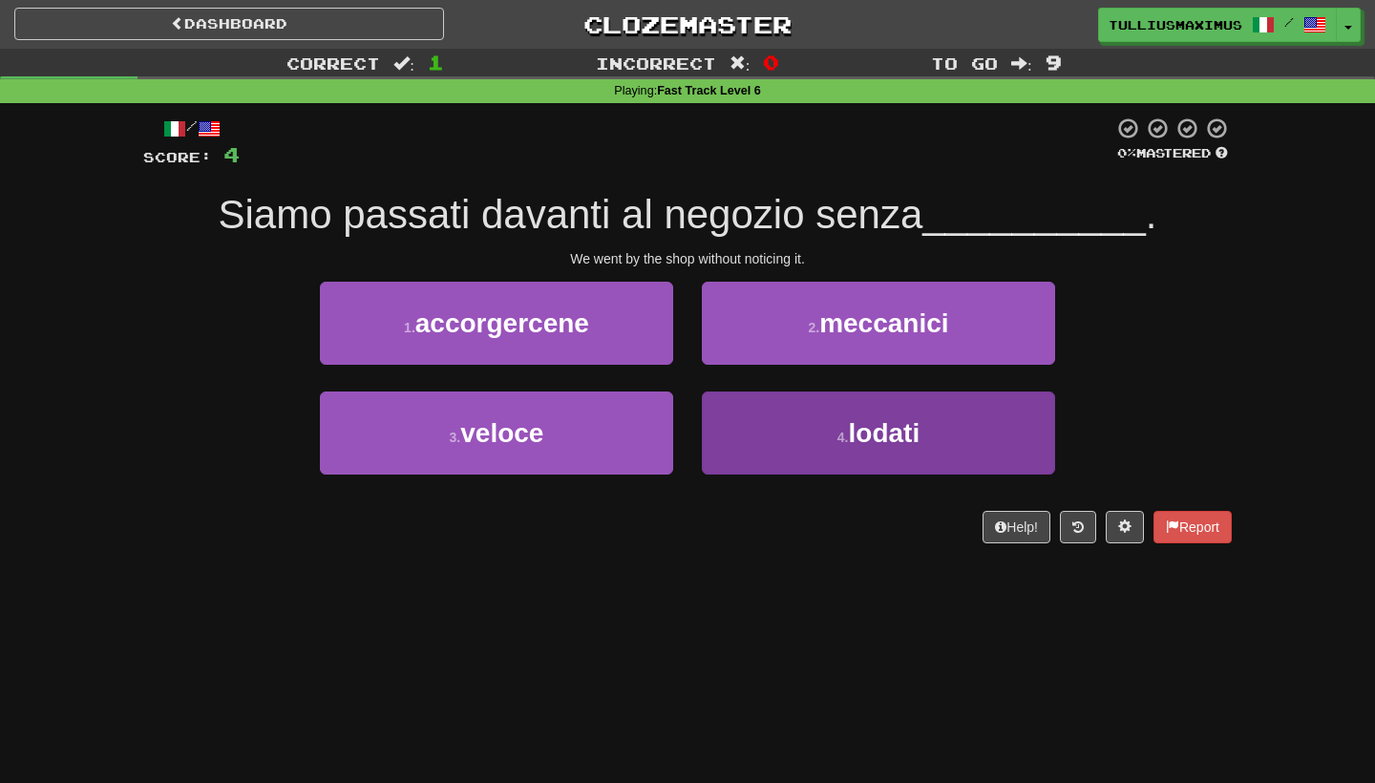
click at [779, 439] on button "4 . [GEOGRAPHIC_DATA]" at bounding box center [878, 432] width 353 height 83
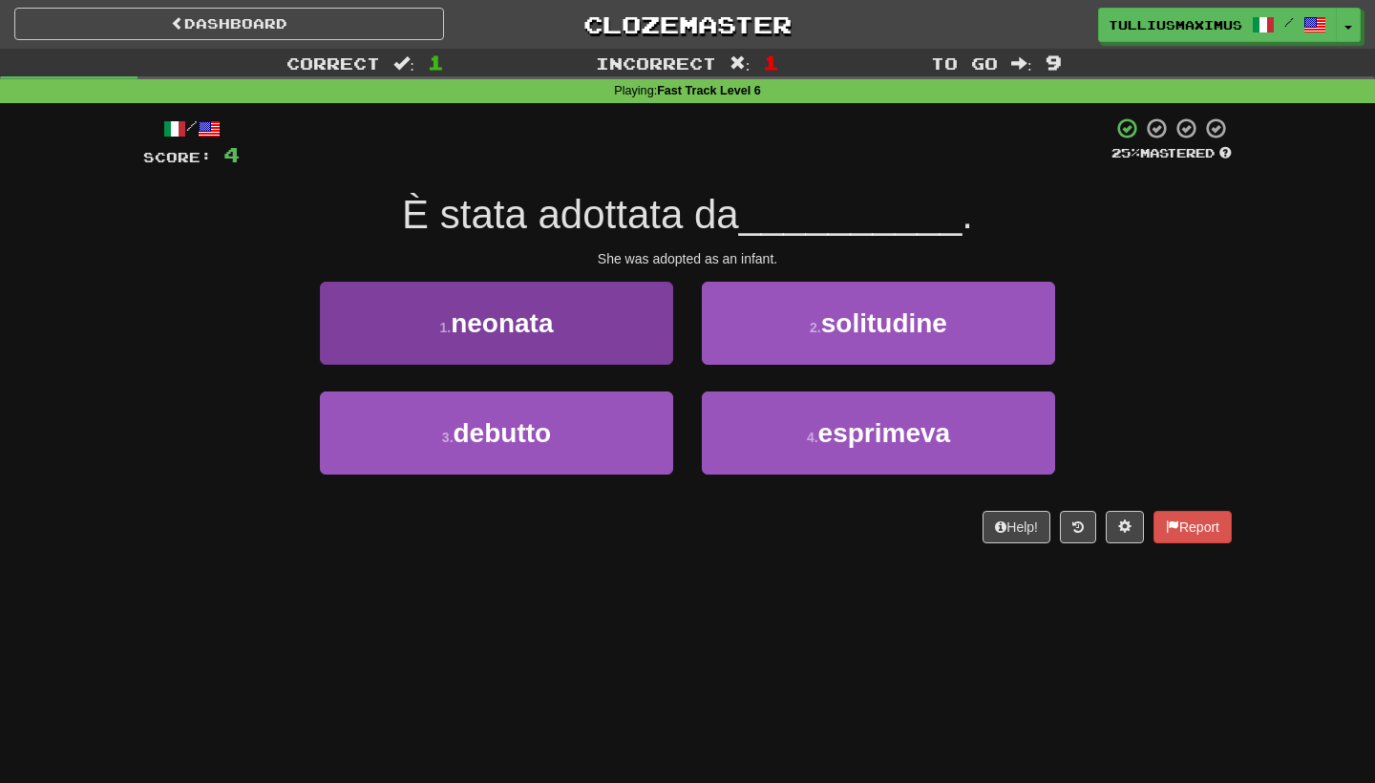
click at [623, 332] on button "1 . neonata" at bounding box center [496, 323] width 353 height 83
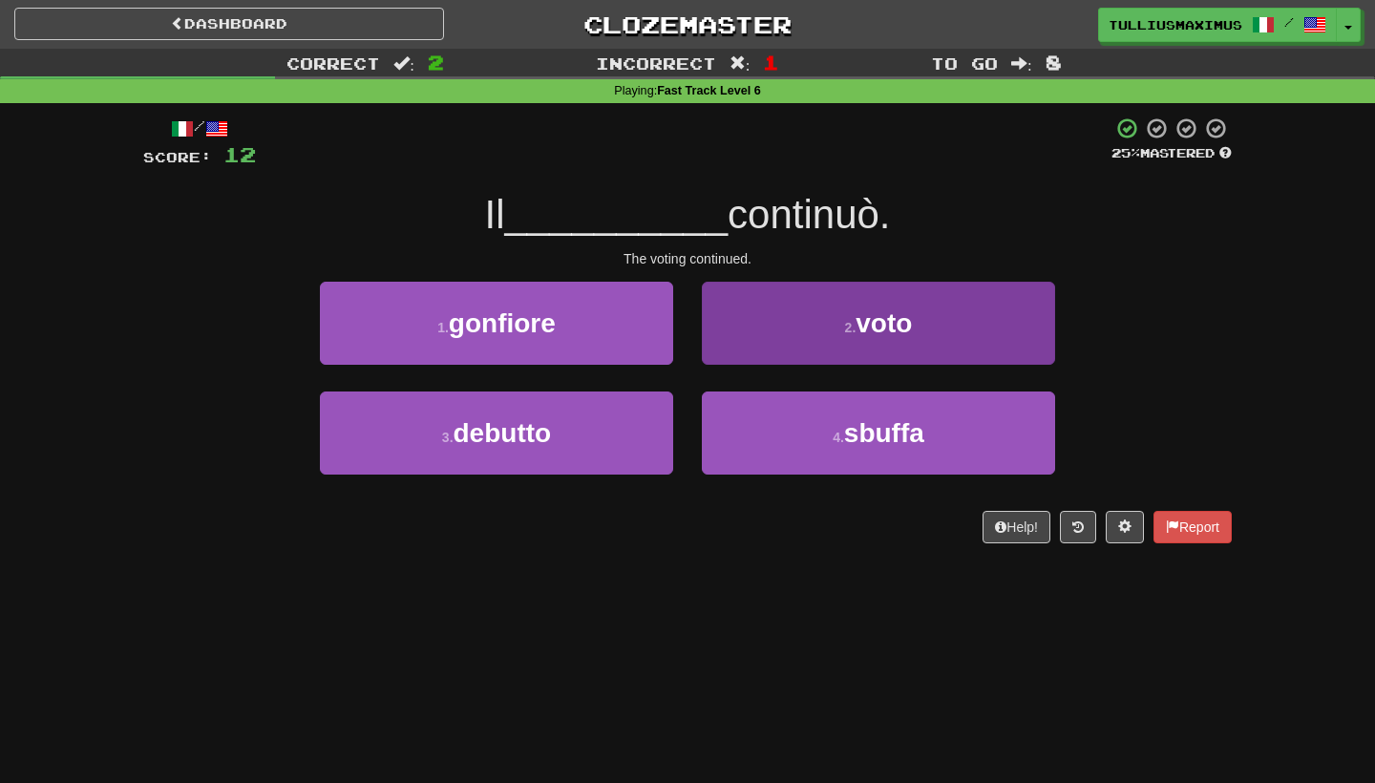
click at [780, 288] on button "2 . voto" at bounding box center [878, 323] width 353 height 83
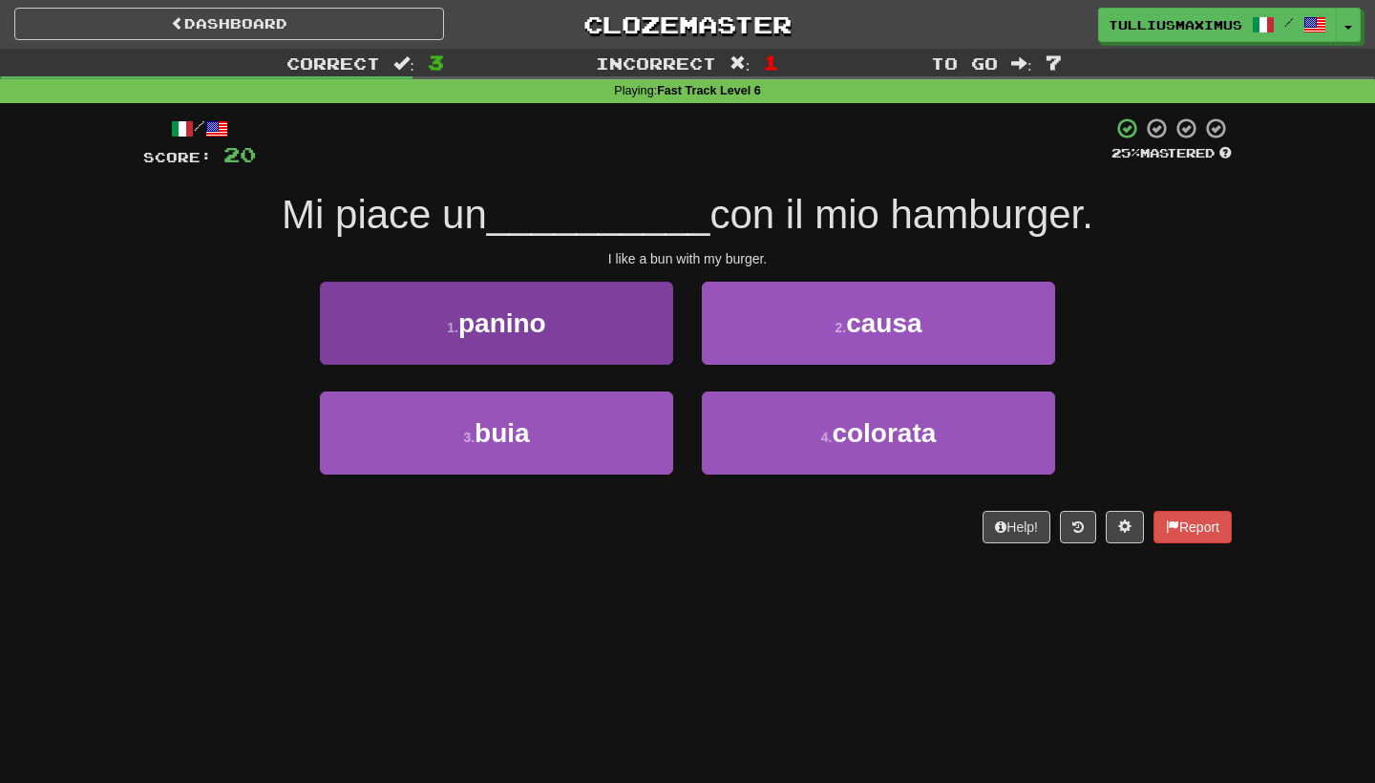
click at [636, 343] on button "1 . panino" at bounding box center [496, 323] width 353 height 83
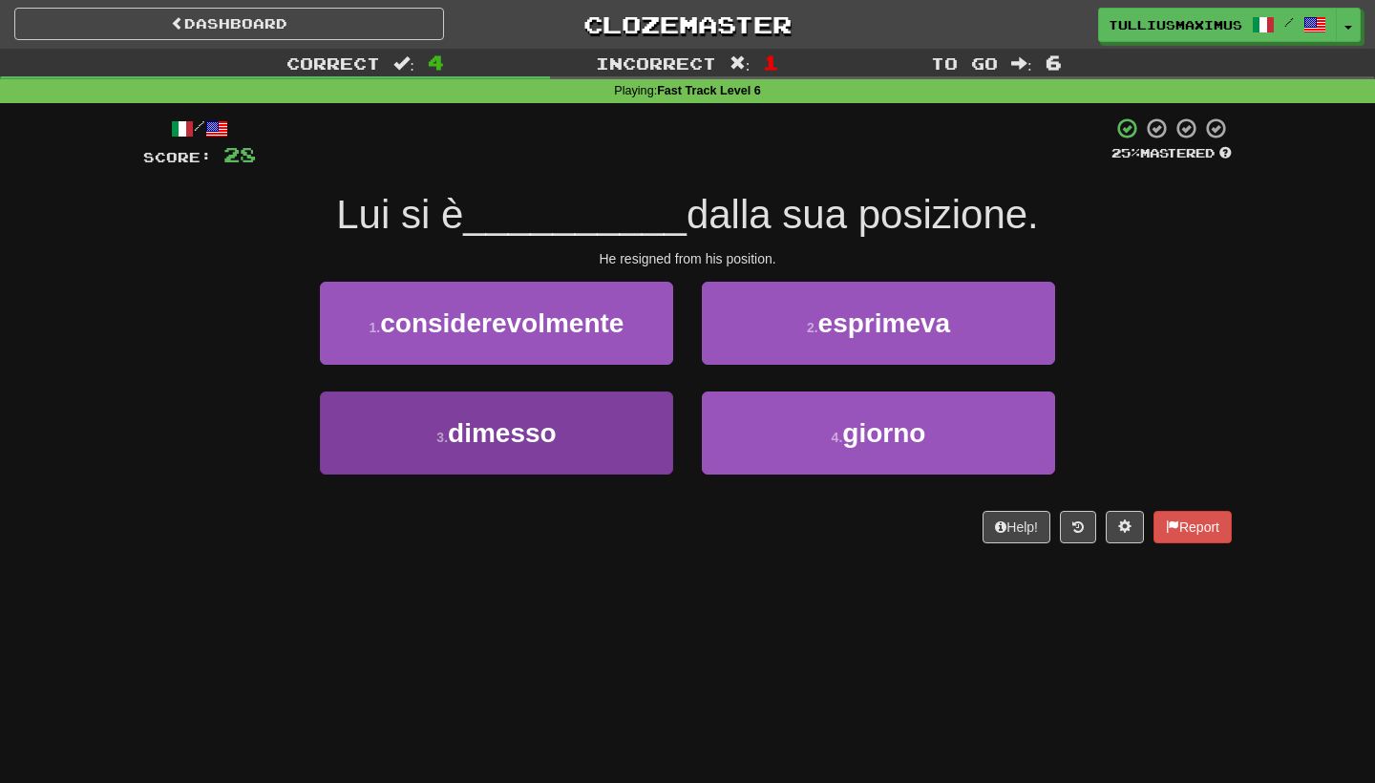
click at [645, 453] on button "3 . dimesso" at bounding box center [496, 432] width 353 height 83
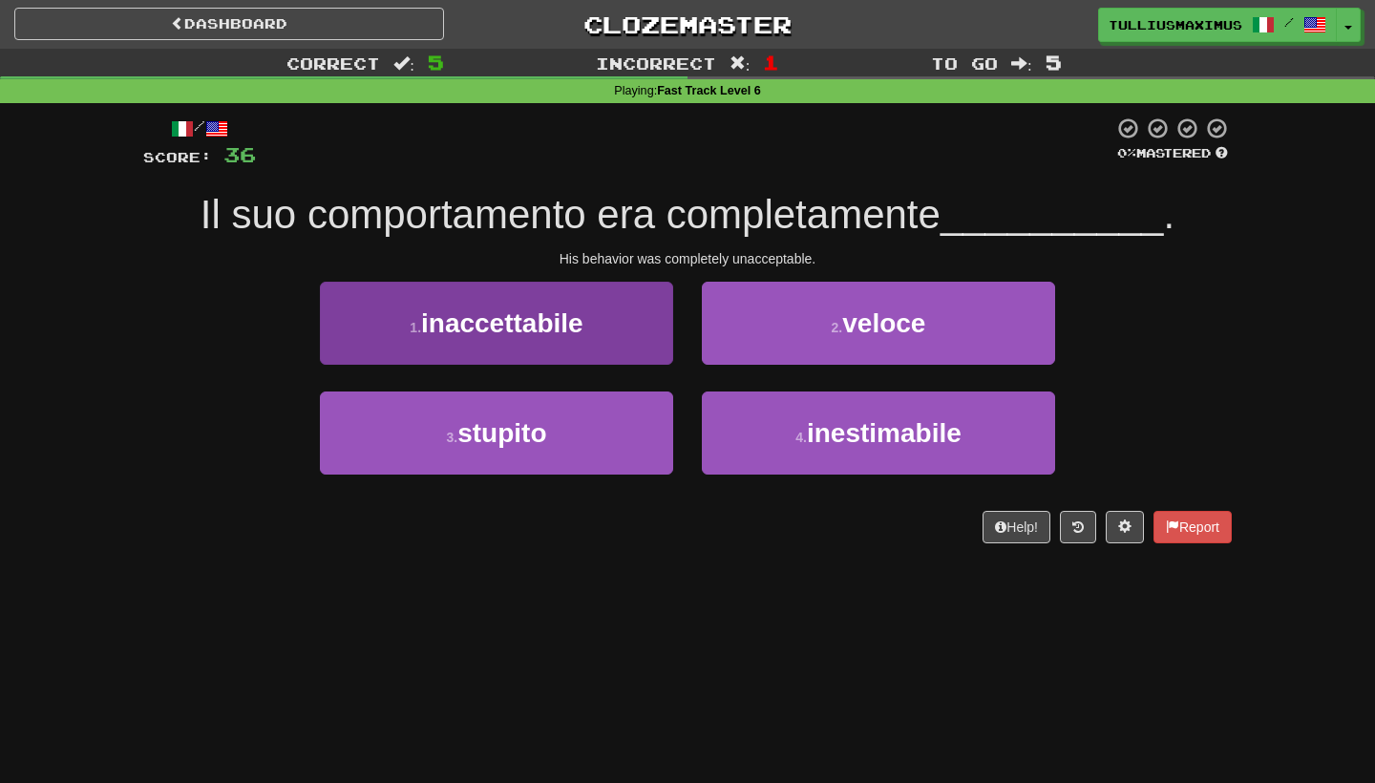
click at [649, 341] on button "1 . inaccettabile" at bounding box center [496, 323] width 353 height 83
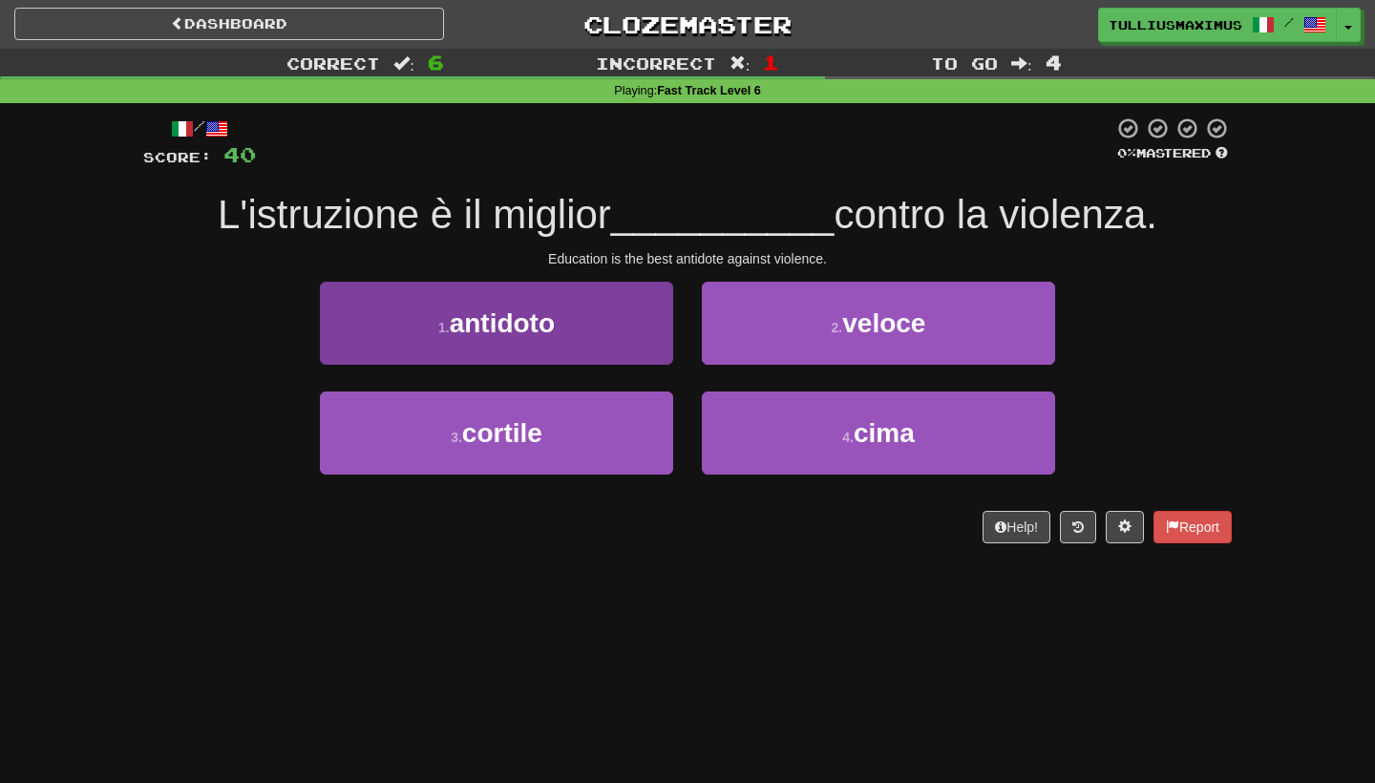
click at [639, 307] on button "1 . antidoto" at bounding box center [496, 323] width 353 height 83
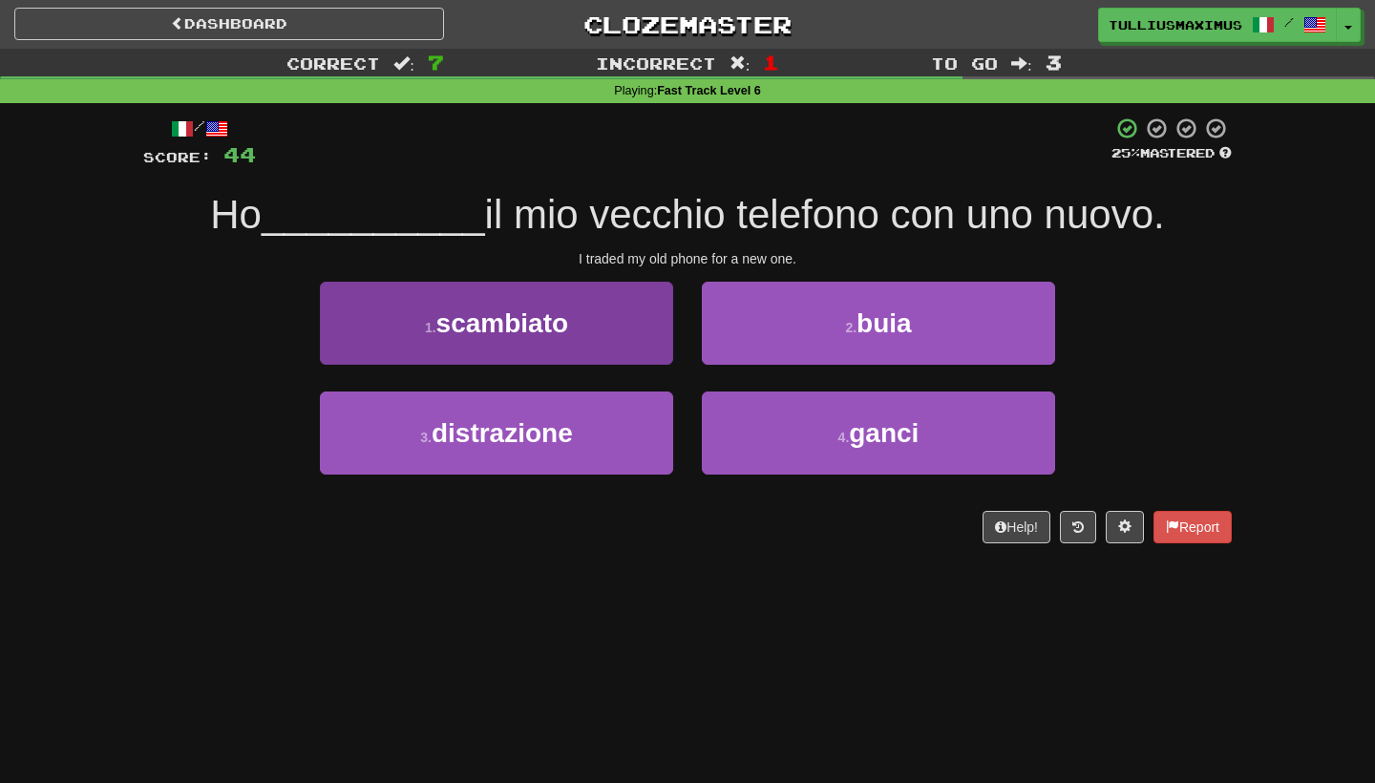
click at [605, 361] on button "1 . scambiato" at bounding box center [496, 323] width 353 height 83
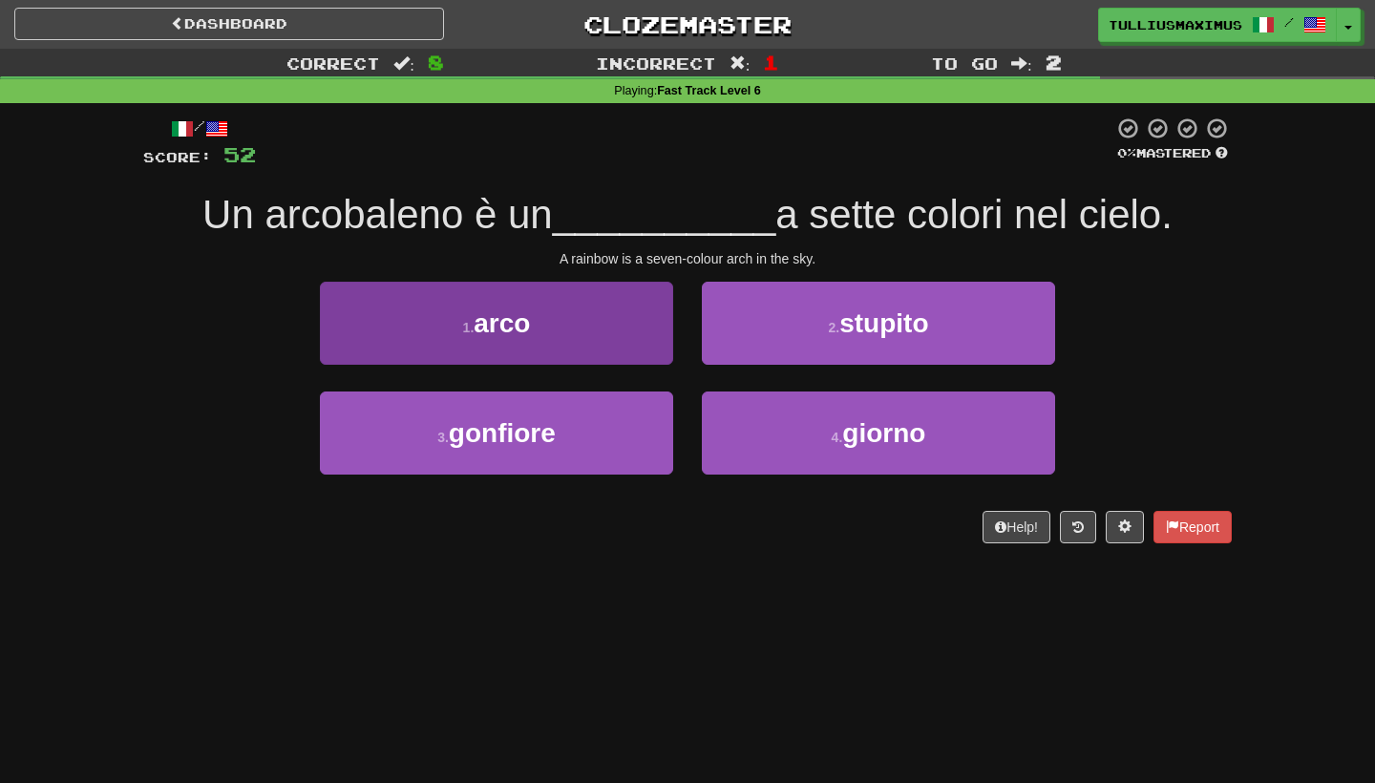
click at [630, 343] on button "1 . arco" at bounding box center [496, 323] width 353 height 83
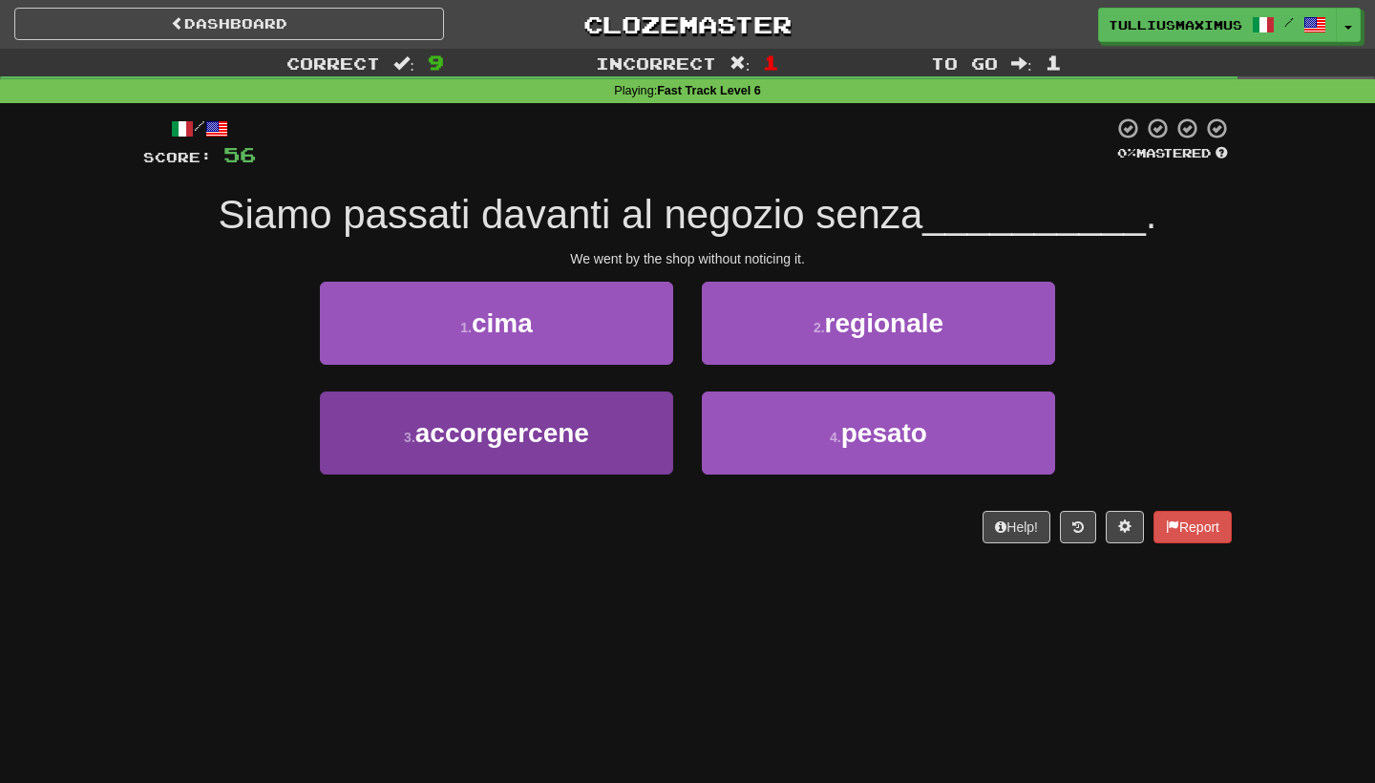
click at [622, 461] on button "3 . accorgercene" at bounding box center [496, 432] width 353 height 83
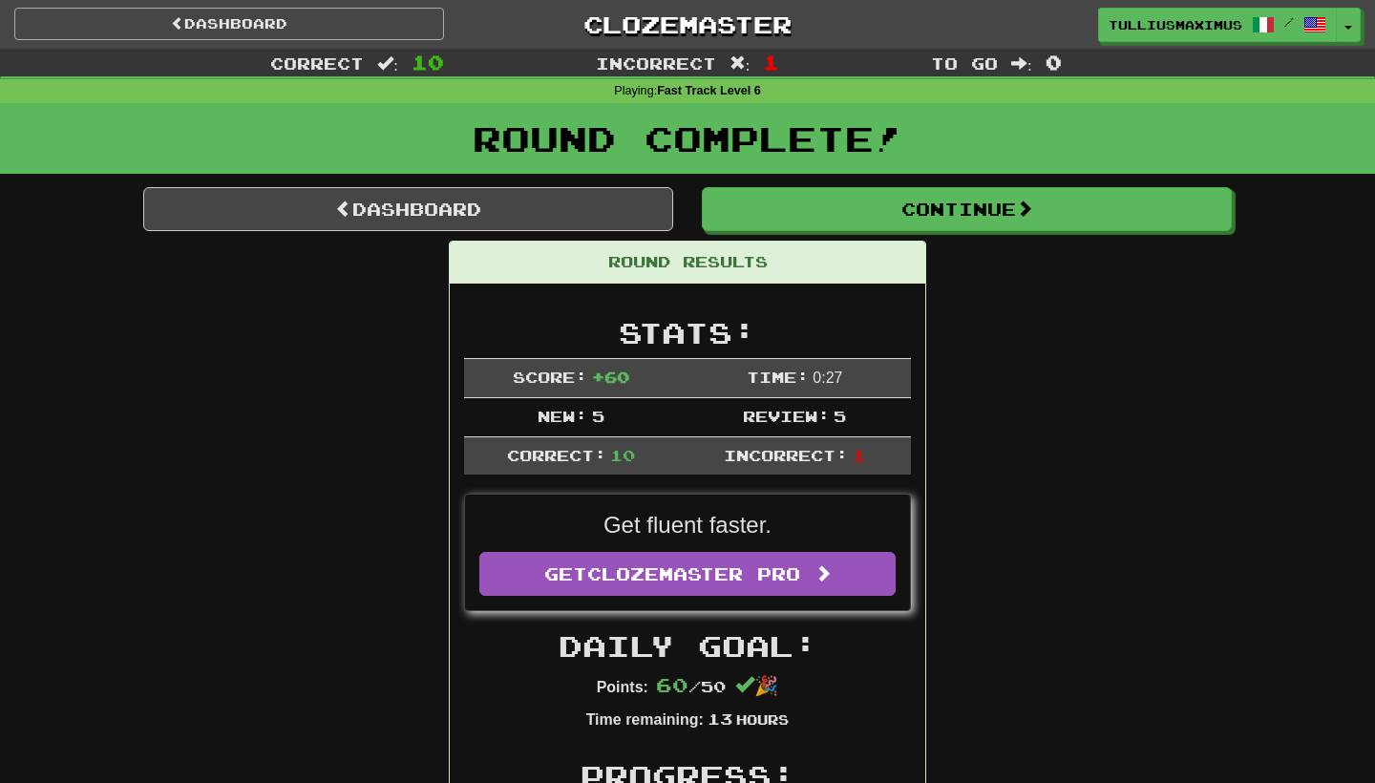
click at [418, 36] on link "Dashboard" at bounding box center [229, 24] width 430 height 32
